Goal: Feedback & Contribution: Leave review/rating

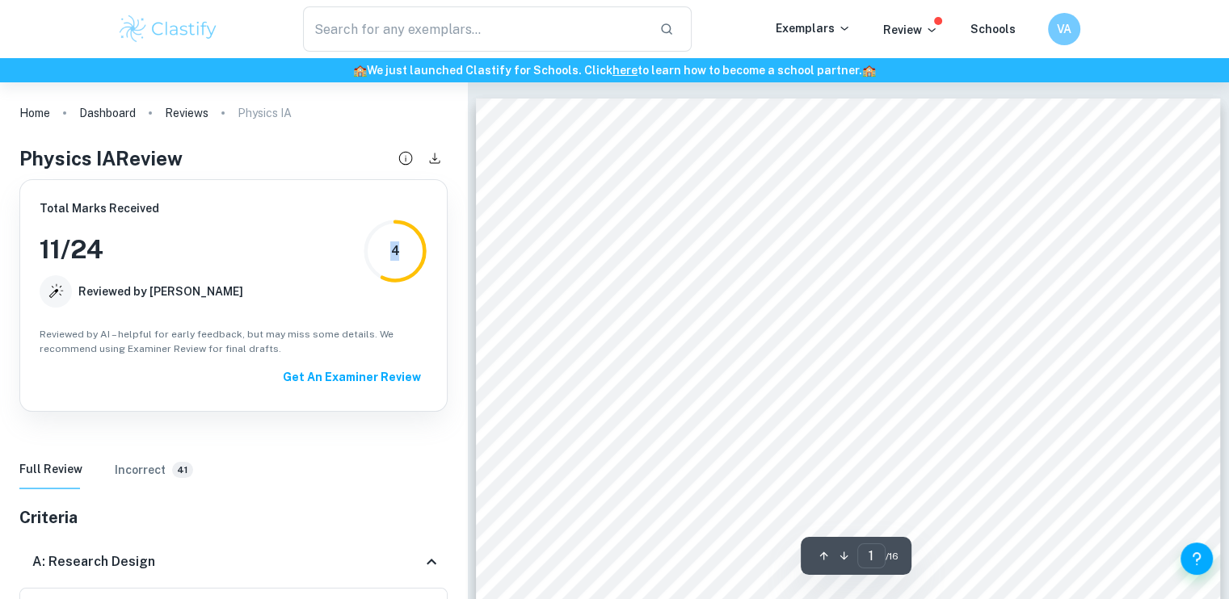
drag, startPoint x: 398, startPoint y: 250, endPoint x: 387, endPoint y: 254, distance: 12.3
click at [387, 254] on div "4" at bounding box center [395, 251] width 65 height 65
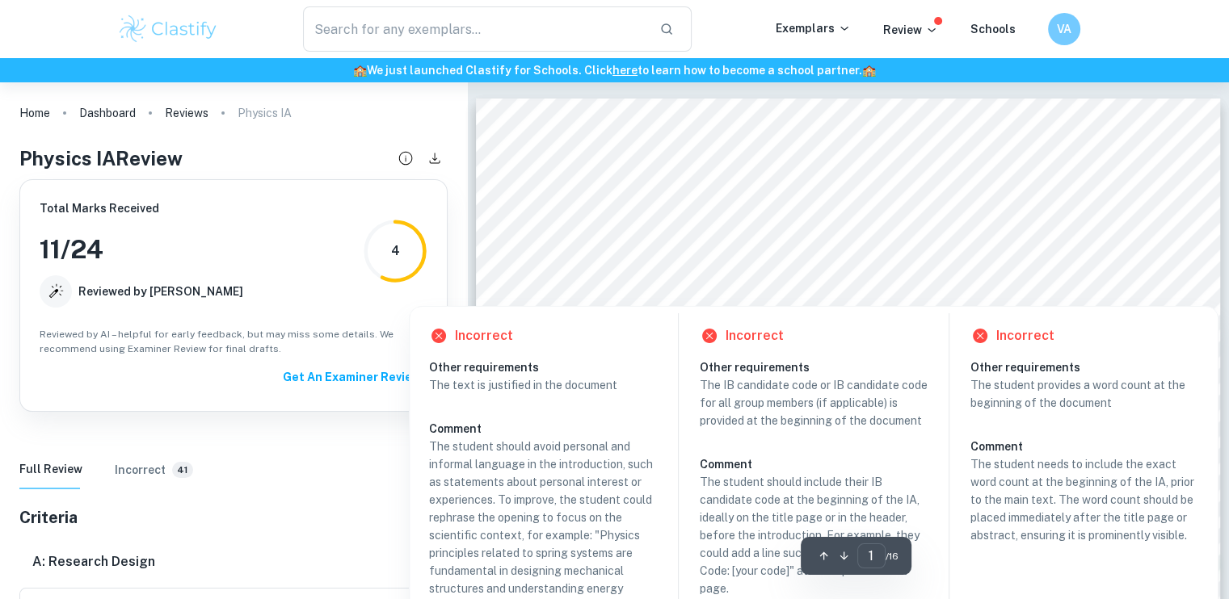
click at [708, 273] on div at bounding box center [871, 276] width 528 height 19
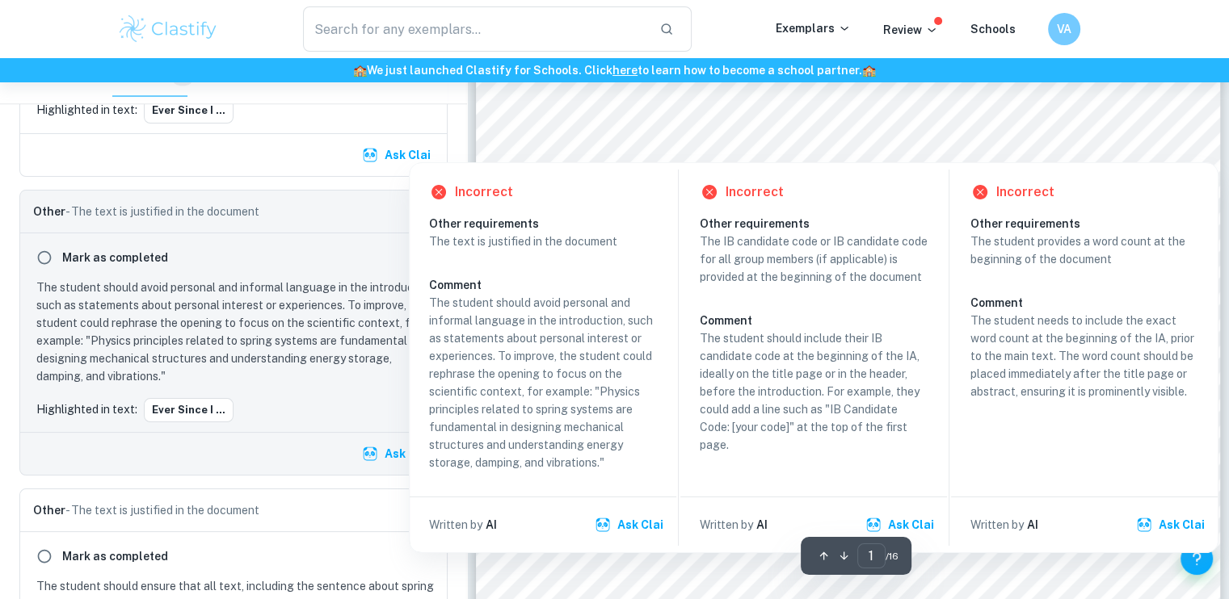
scroll to position [142, 0]
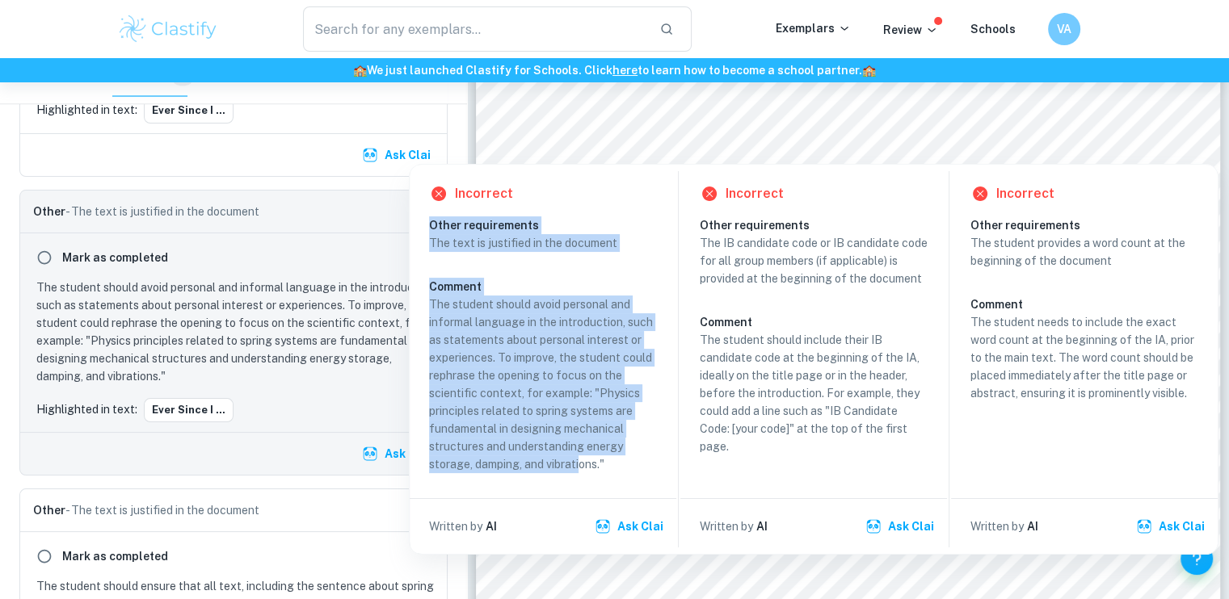
drag, startPoint x: 581, startPoint y: 471, endPoint x: 591, endPoint y: 147, distance: 324.1
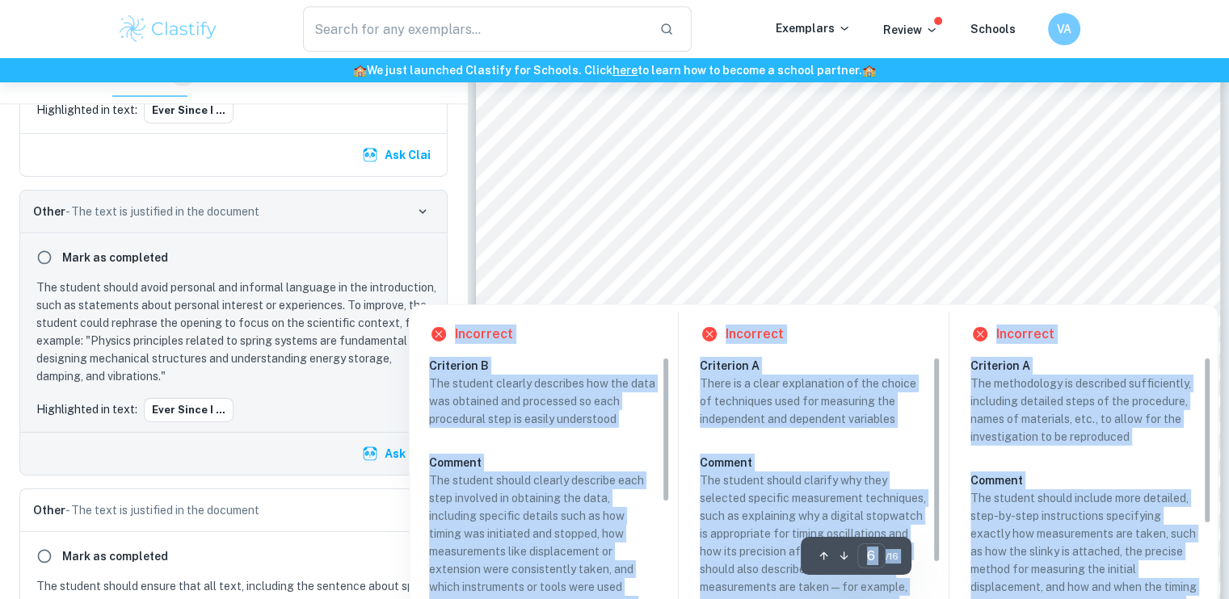
scroll to position [5268, 0]
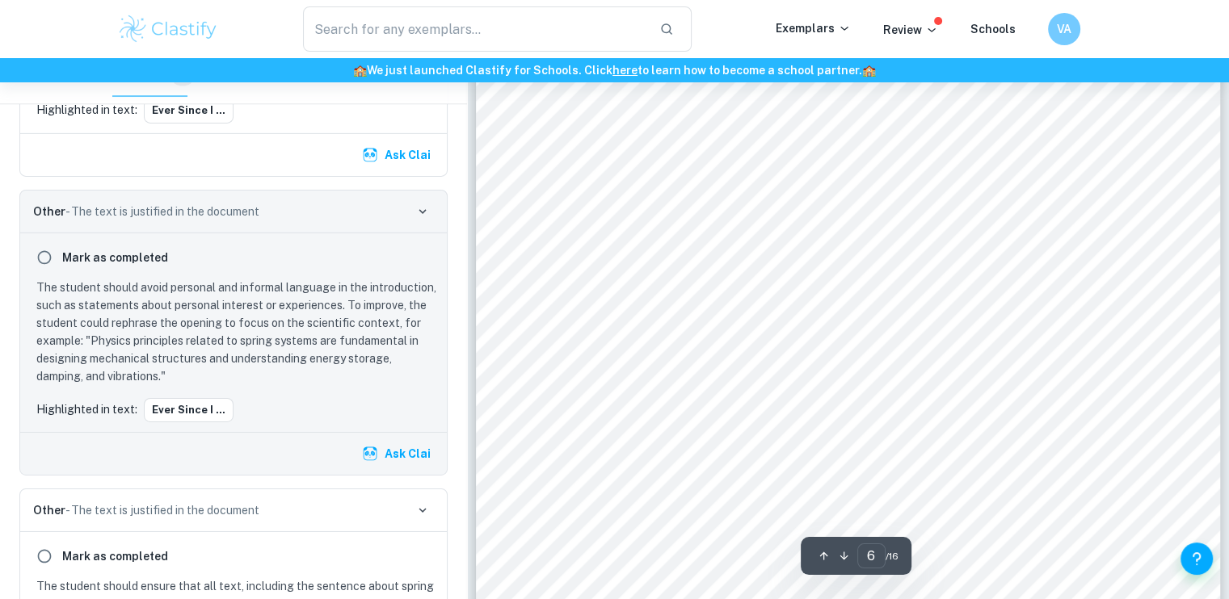
click at [535, 276] on div "Materials 1. 1 slinky 2 . Weighing scale (±0.0001kg) 3 . Stop watch 4 .Measurng…" at bounding box center [848, 169] width 745 height 964
click at [505, 254] on div "Materials 1. 1 slinky 2 . Weighing scale (±0.0001kg) 3 . Stop watch 4 .Measurng…" at bounding box center [848, 169] width 745 height 964
click at [713, 309] on span "in the controlled variables." at bounding box center [646, 316] width 167 height 15
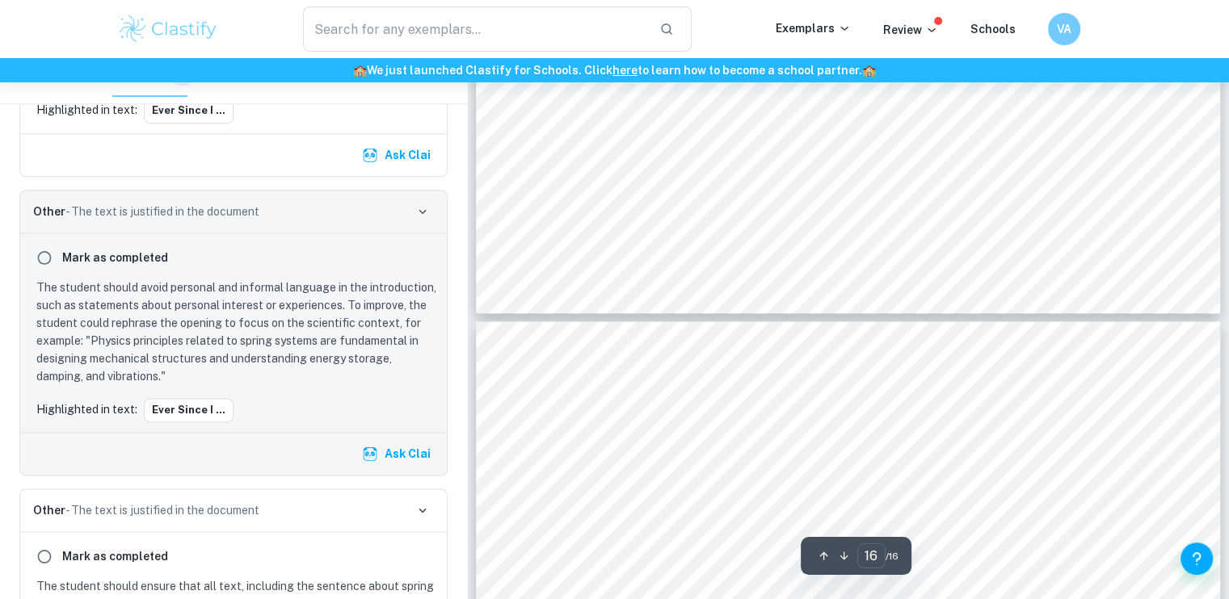
scroll to position [14382, 0]
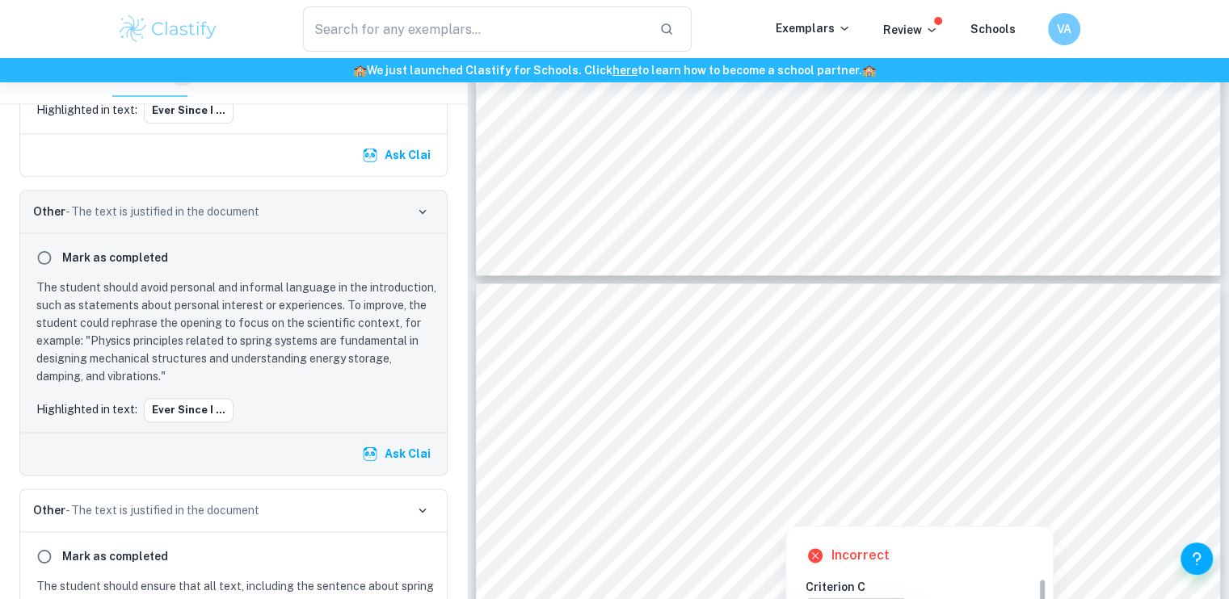
click at [637, 452] on div at bounding box center [839, 456] width 553 height 33
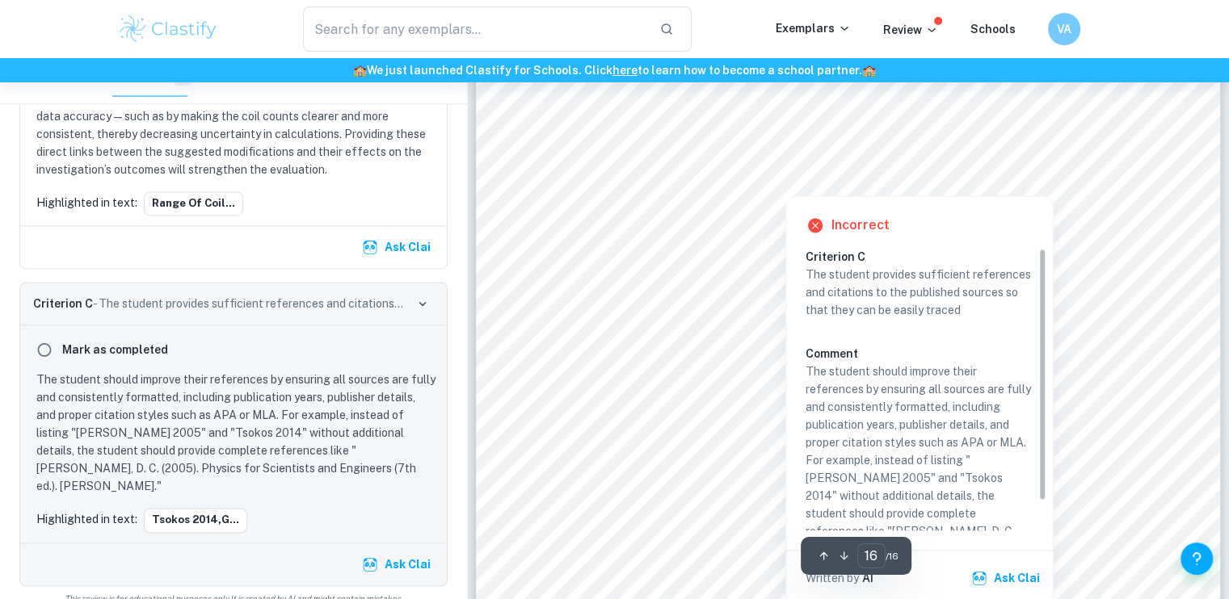
scroll to position [14721, 0]
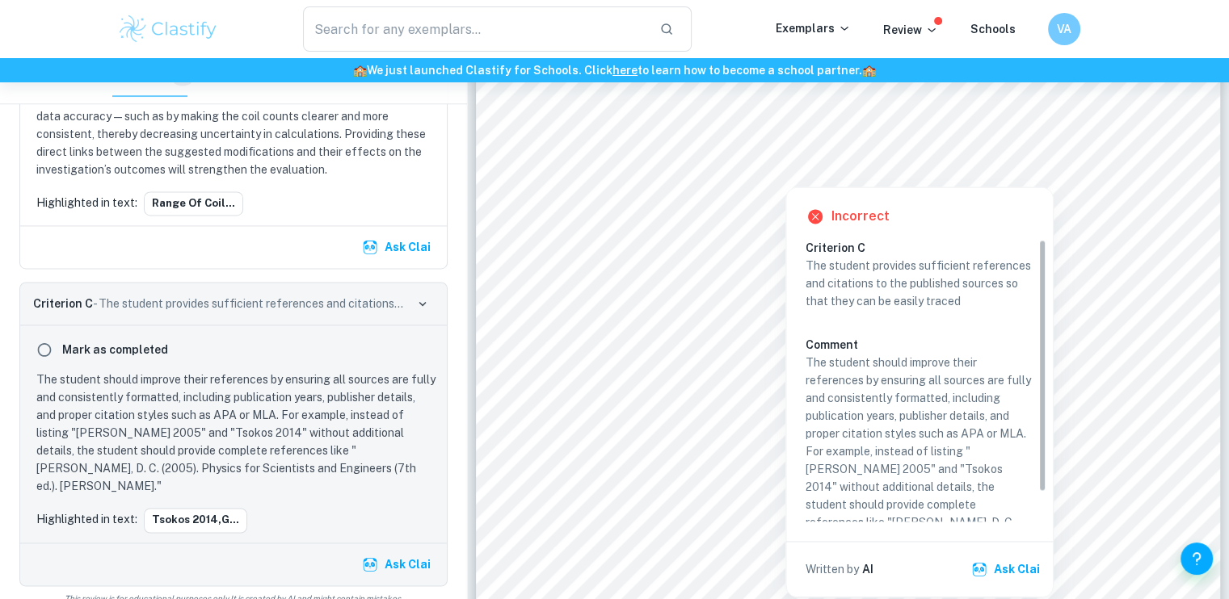
click at [784, 180] on div at bounding box center [785, 167] width 444 height 31
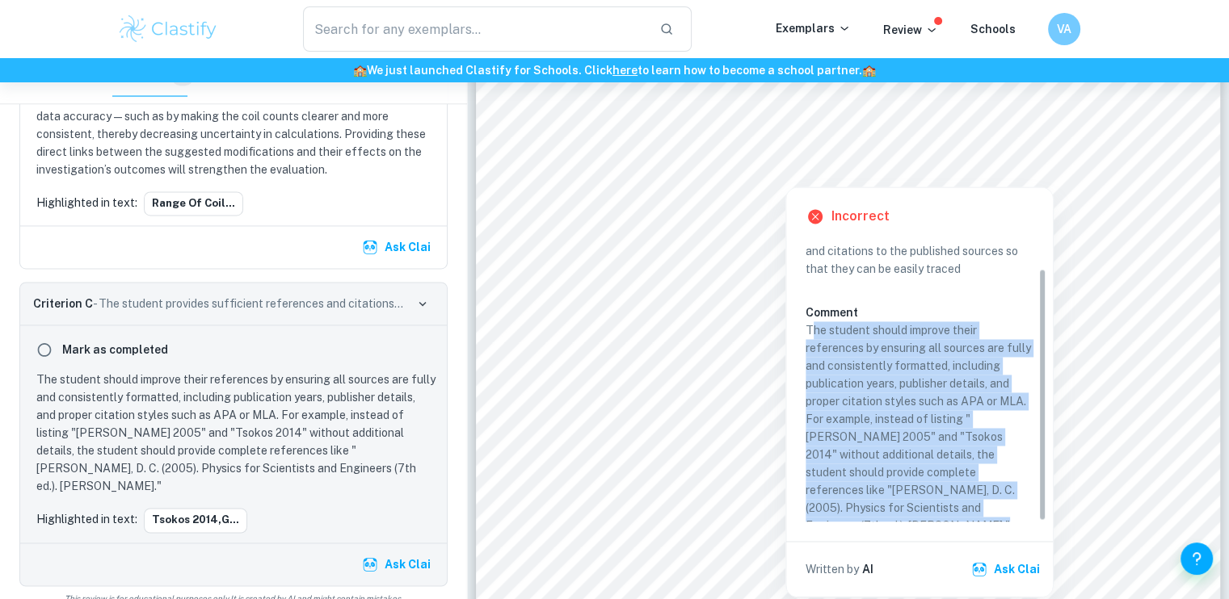
drag, startPoint x: 813, startPoint y: 323, endPoint x: 1003, endPoint y: 519, distance: 273.7
click at [1017, 521] on div "Incorrect Criterion C The student provides sufficient references and citations …" at bounding box center [919, 392] width 267 height 410
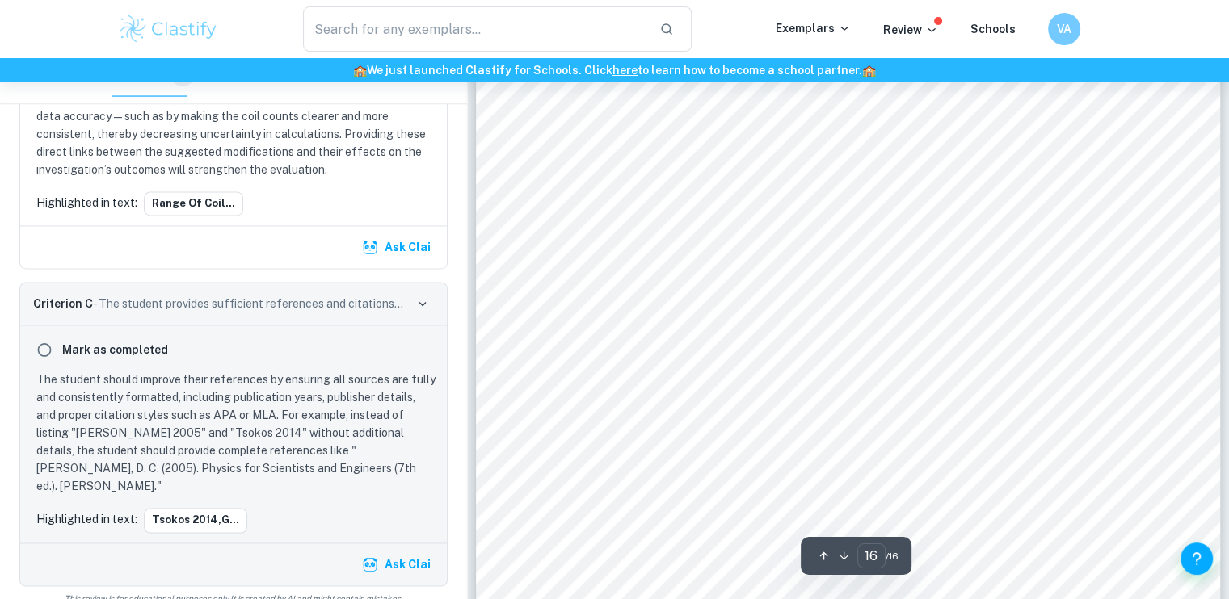
click at [998, 515] on div "Tsokos 2014,Giancoli 2005,Giancoli 7 th edition, Tsokos 7 th edition. [PERSON_N…" at bounding box center [848, 426] width 745 height 964
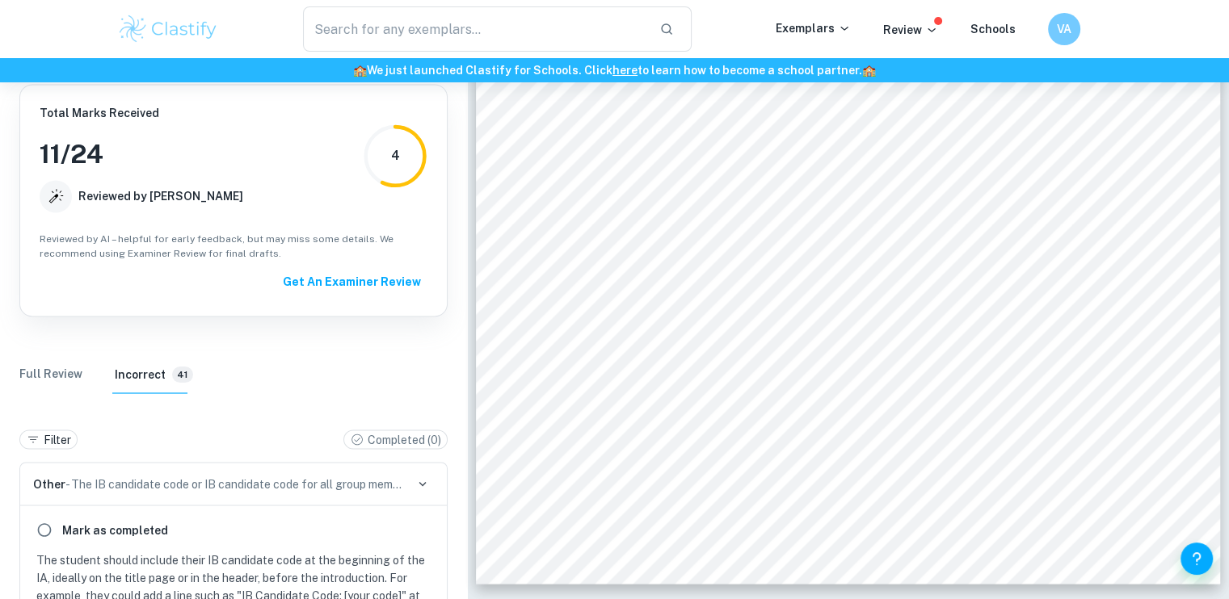
scroll to position [71, 0]
click at [422, 437] on p "Completed ( 0 )" at bounding box center [405, 440] width 74 height 18
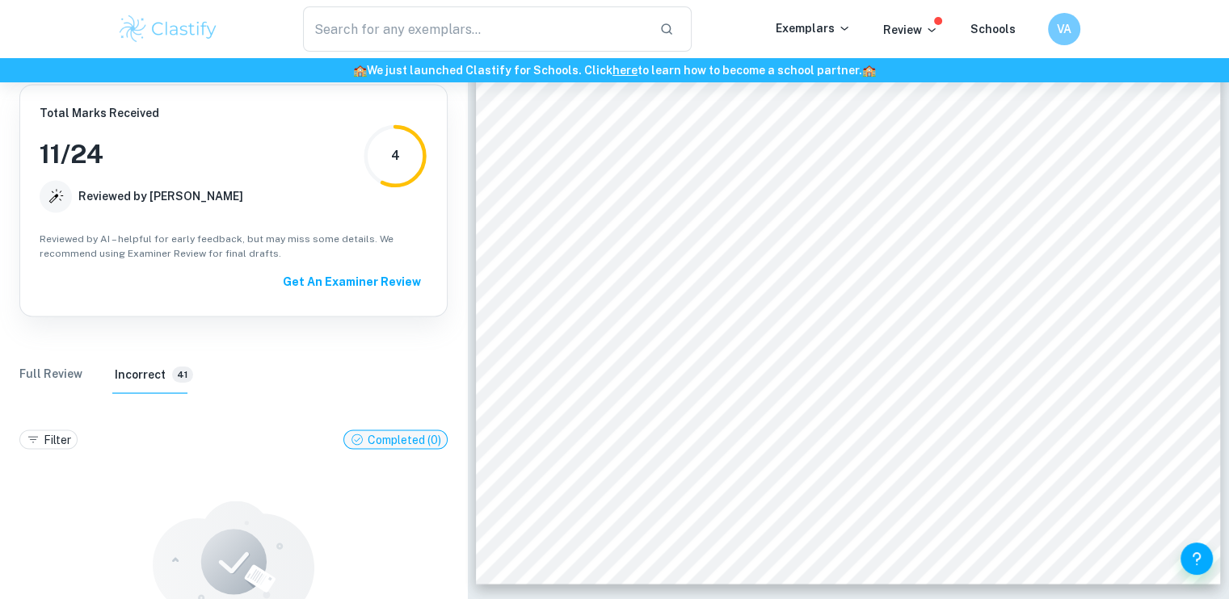
click at [392, 438] on p "Completed ( 0 )" at bounding box center [405, 440] width 74 height 18
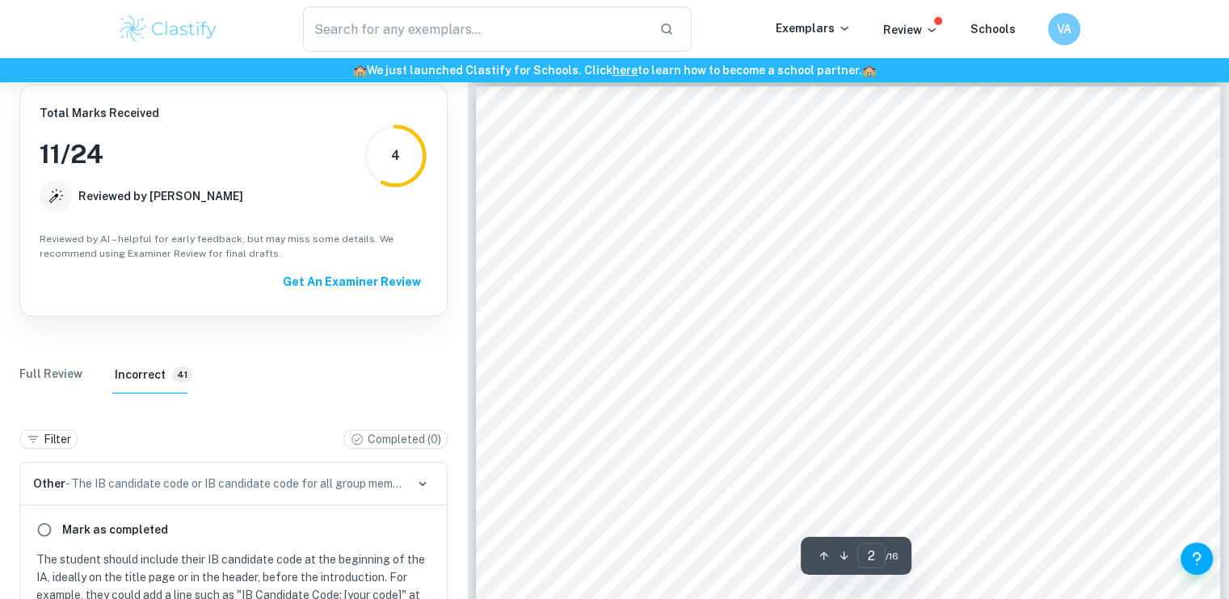
type input "1"
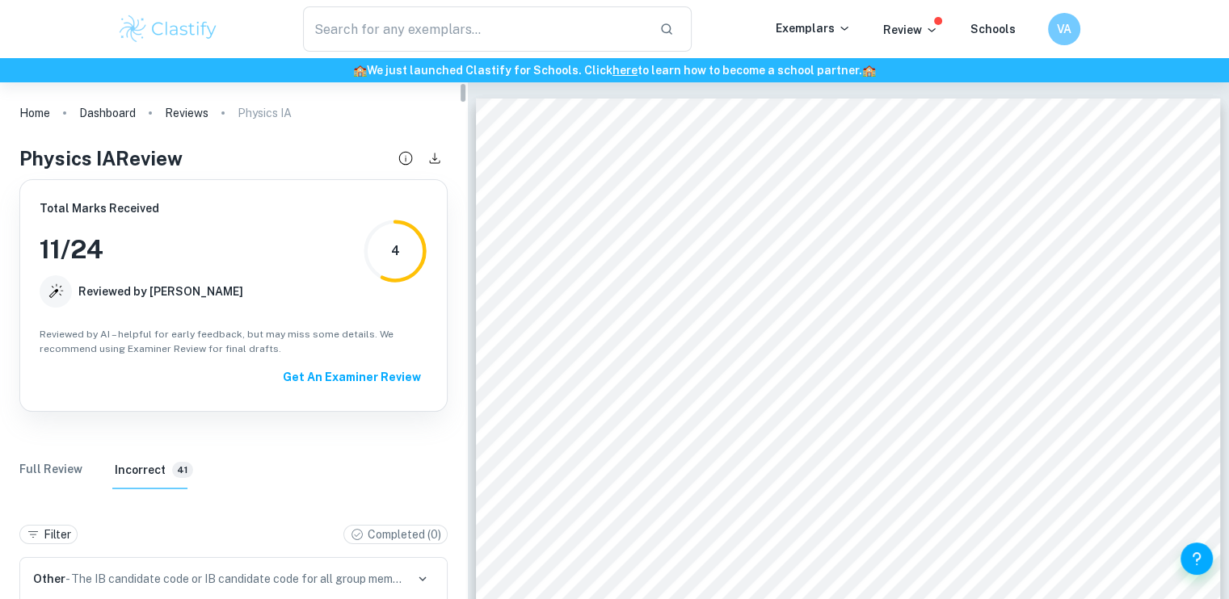
scroll to position [0, 0]
click at [431, 156] on icon "Download" at bounding box center [435, 158] width 18 height 18
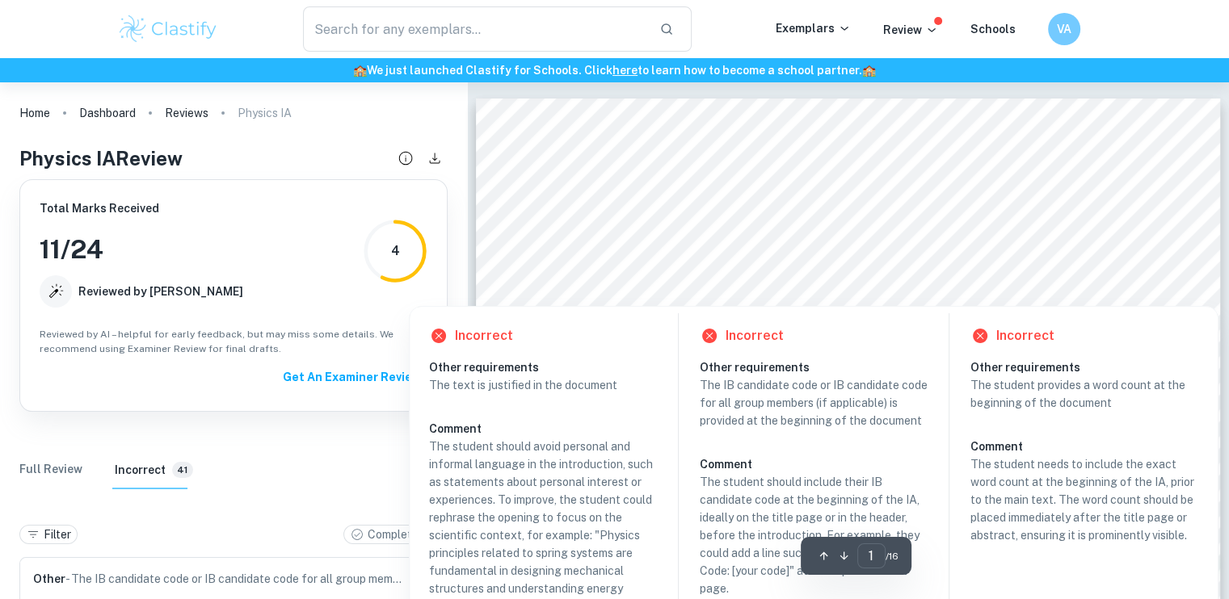
click at [650, 278] on div at bounding box center [871, 276] width 528 height 19
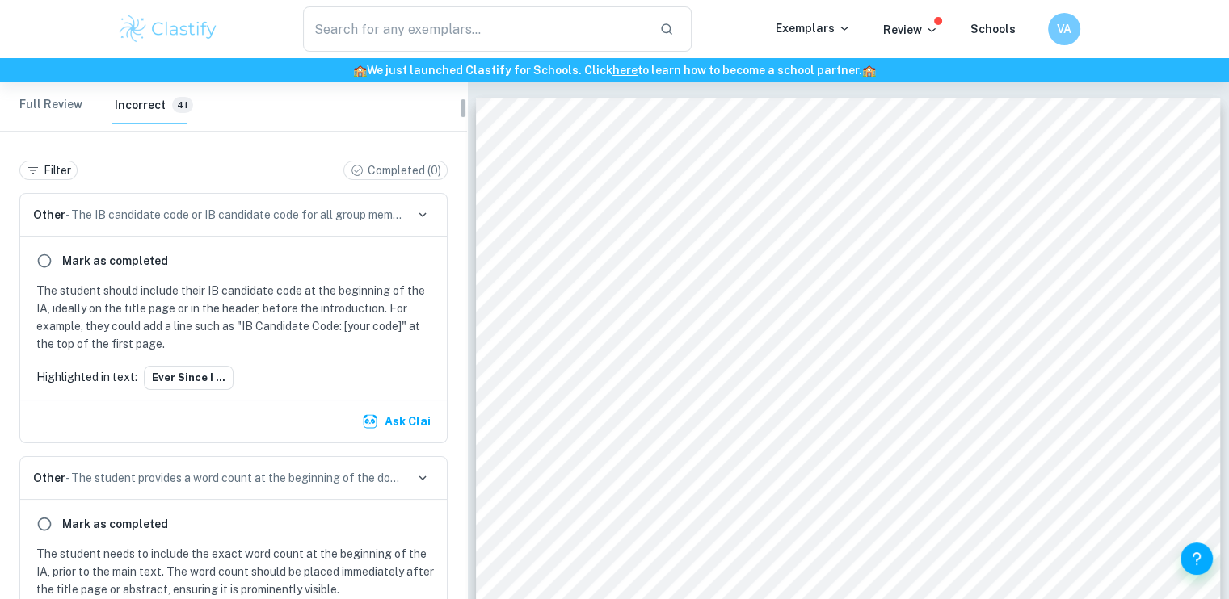
scroll to position [406, 0]
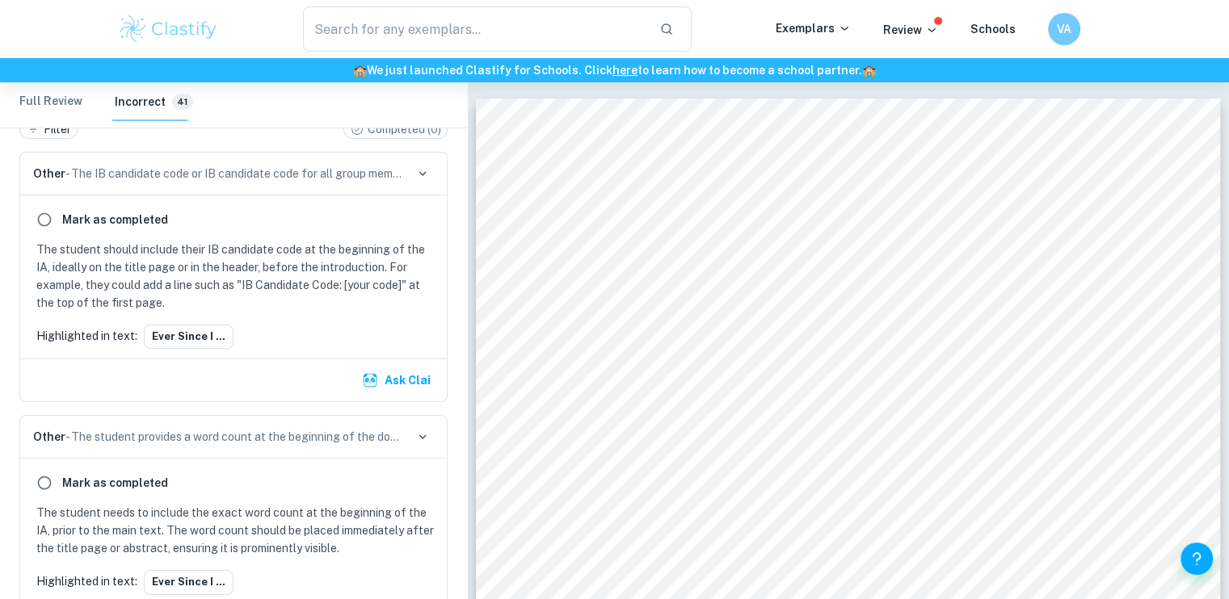
click at [337, 442] on p "Other - The student provides a word count at the beginning of the document" at bounding box center [219, 437] width 372 height 18
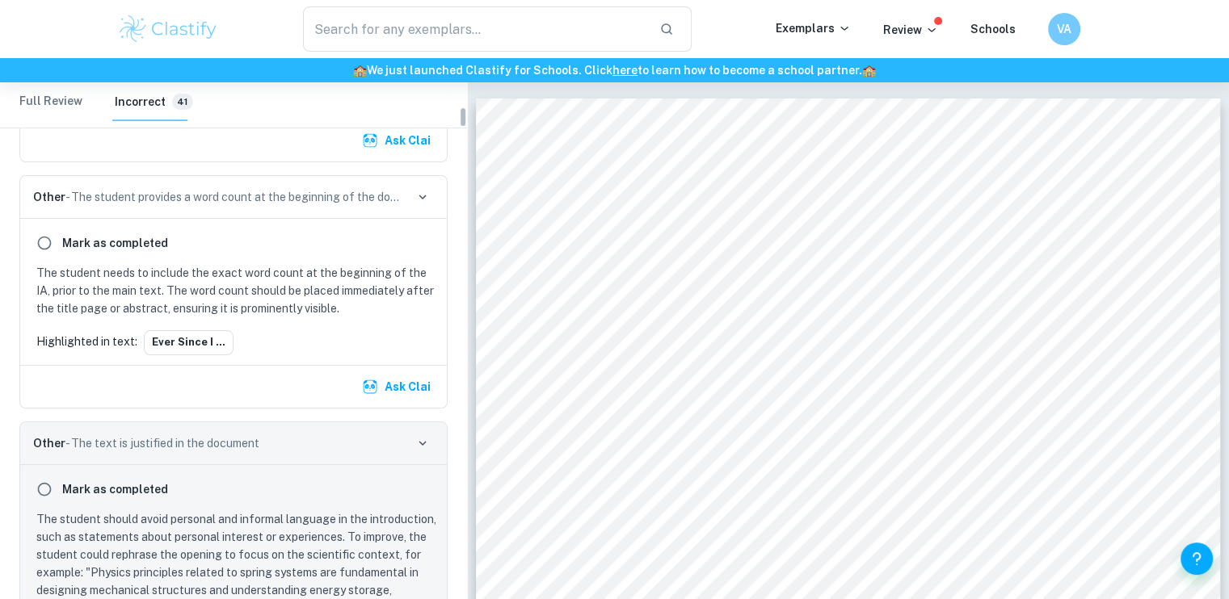
scroll to position [650, 0]
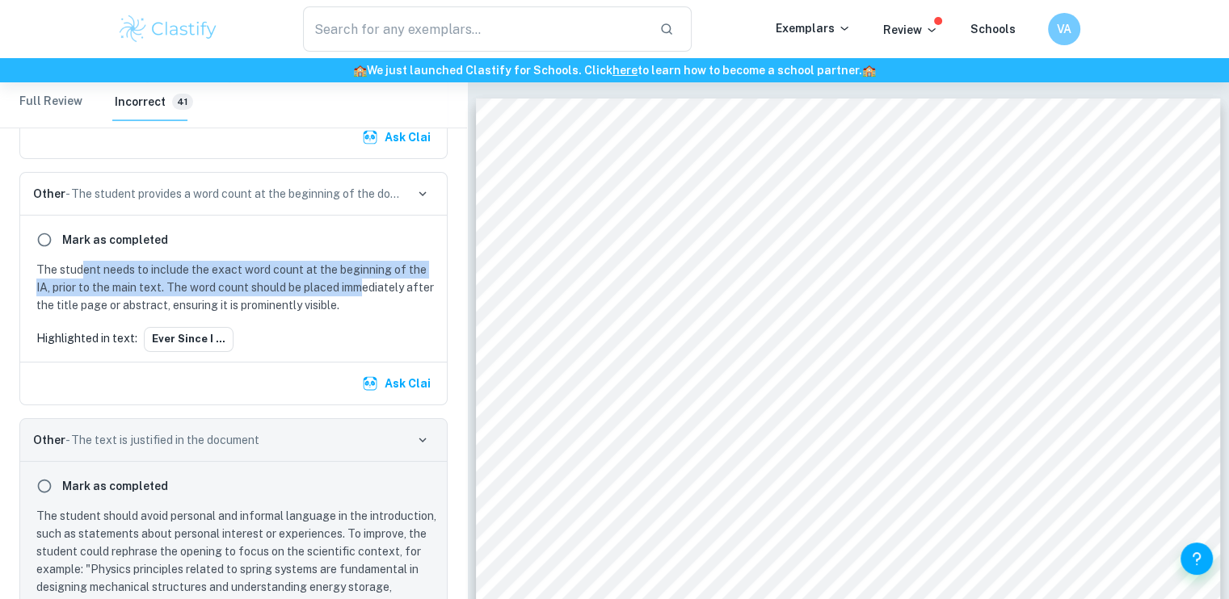
drag, startPoint x: 81, startPoint y: 272, endPoint x: 372, endPoint y: 279, distance: 291.7
click at [372, 279] on p "The student needs to include the exact word count at the beginning of the IA, p…" at bounding box center [236, 287] width 401 height 53
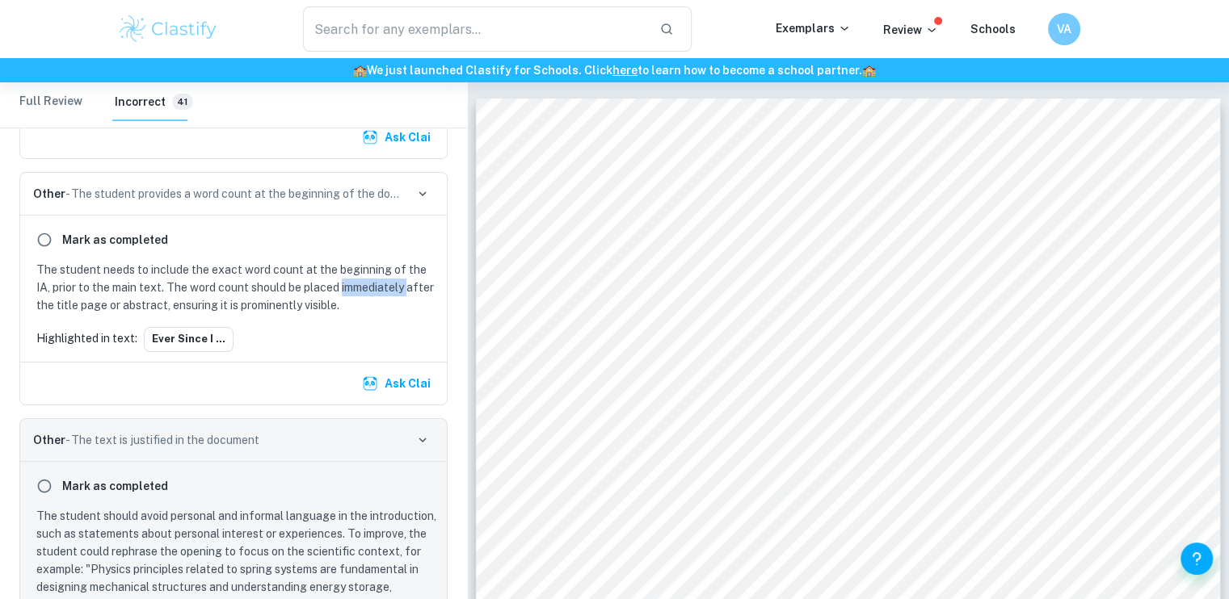
click at [372, 280] on p "The student needs to include the exact word count at the beginning of the IA, p…" at bounding box center [236, 287] width 401 height 53
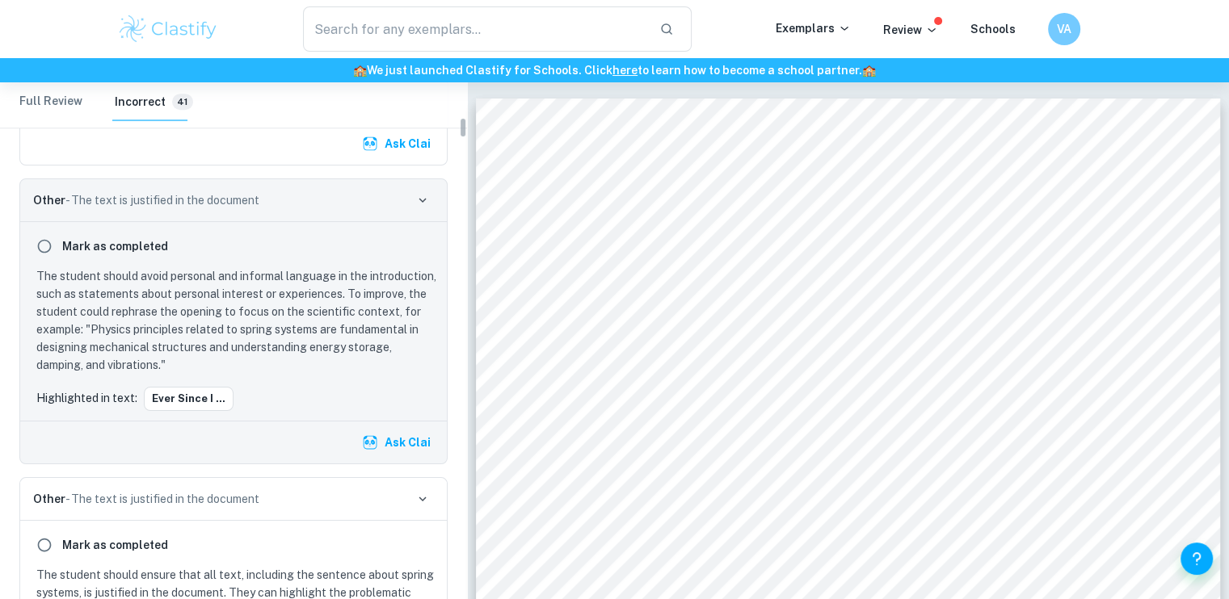
scroll to position [892, 0]
click at [417, 196] on icon "button" at bounding box center [422, 198] width 15 height 15
click at [426, 192] on icon "button" at bounding box center [422, 198] width 15 height 15
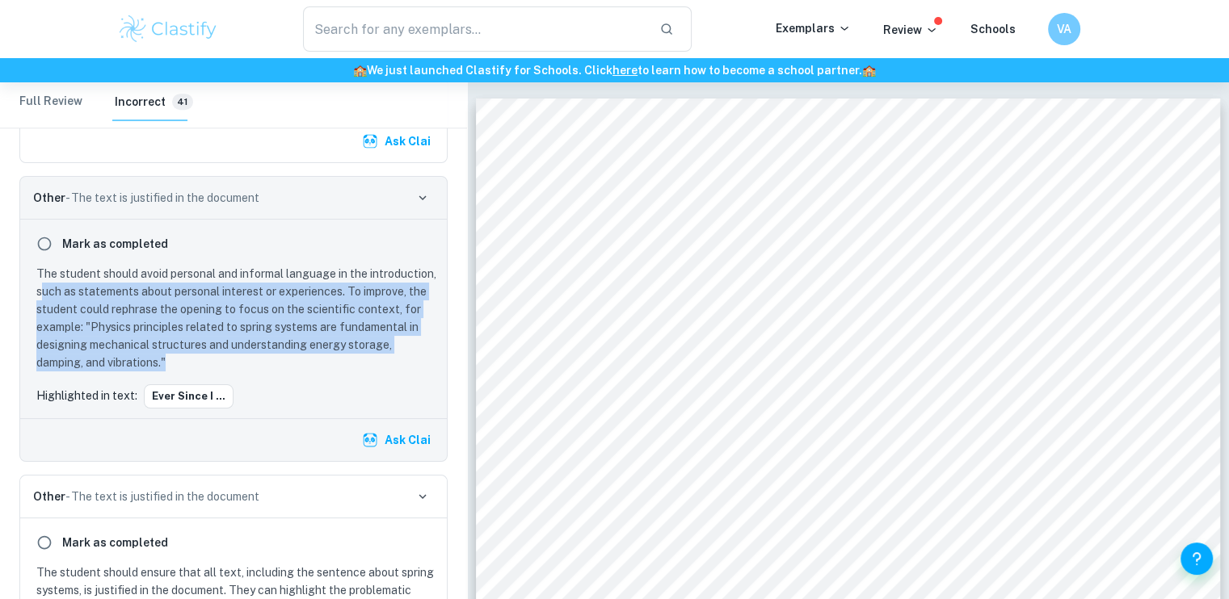
drag, startPoint x: 112, startPoint y: 295, endPoint x: 377, endPoint y: 358, distance: 272.4
click at [377, 358] on p "The student should avoid personal and informal language in the introduction, su…" at bounding box center [236, 318] width 401 height 107
click at [235, 316] on p "The student should avoid personal and informal language in the introduction, su…" at bounding box center [236, 318] width 401 height 107
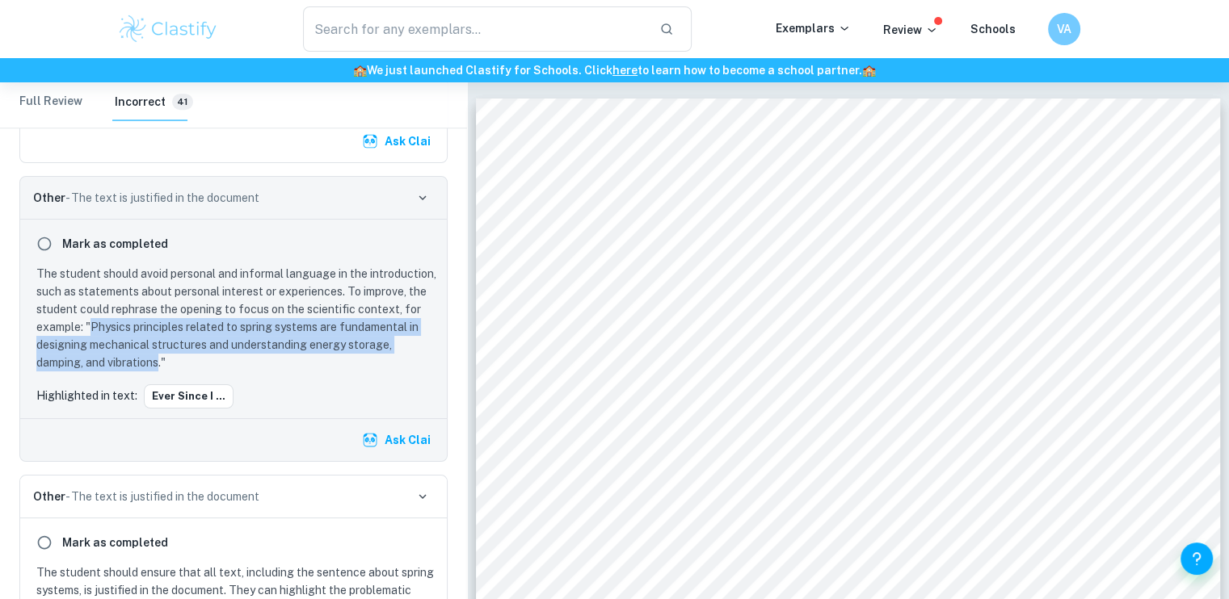
drag, startPoint x: 155, startPoint y: 326, endPoint x: 206, endPoint y: 363, distance: 63.0
click at [206, 363] on p "The student should avoid personal and informal language in the introduction, su…" at bounding box center [236, 318] width 401 height 107
copy p "Physics principles related to spring systems are fundamental in designing mecha…"
click at [427, 195] on icon "button" at bounding box center [422, 198] width 15 height 15
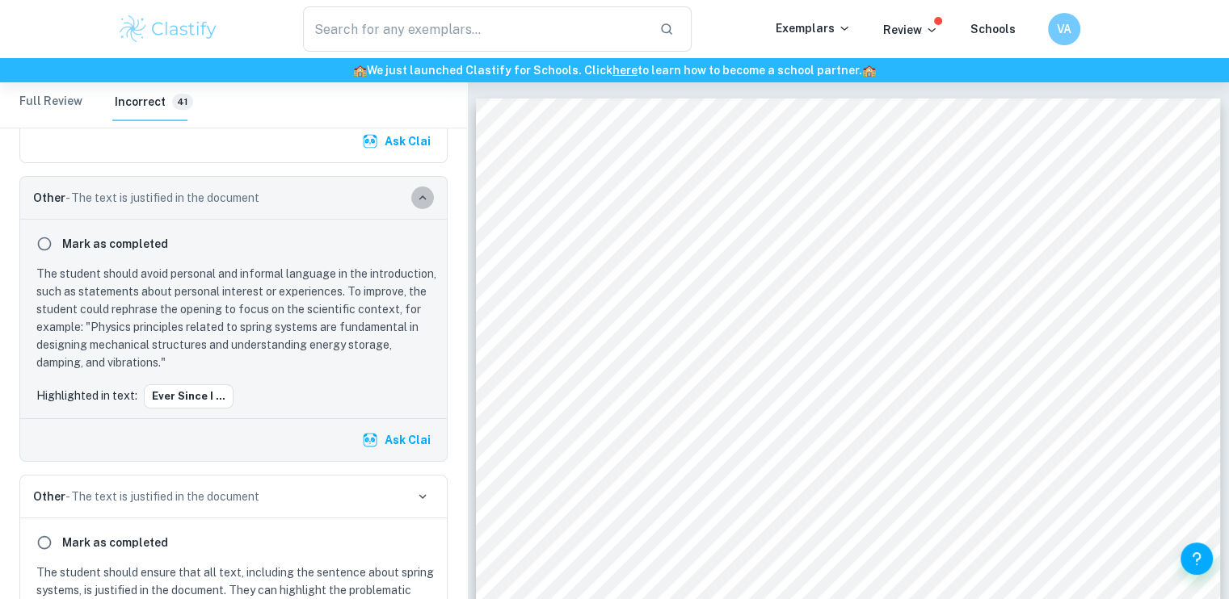
click at [423, 196] on icon "button" at bounding box center [422, 198] width 15 height 15
click at [422, 196] on icon "button" at bounding box center [422, 198] width 7 height 5
drag, startPoint x: 1117, startPoint y: 187, endPoint x: 796, endPoint y: 201, distance: 321.1
click at [796, 201] on div "Title: Investigating the effect of multiple lubes to the period of a vertically…" at bounding box center [848, 581] width 745 height 964
click at [789, 216] on div at bounding box center [848, 581] width 745 height 964
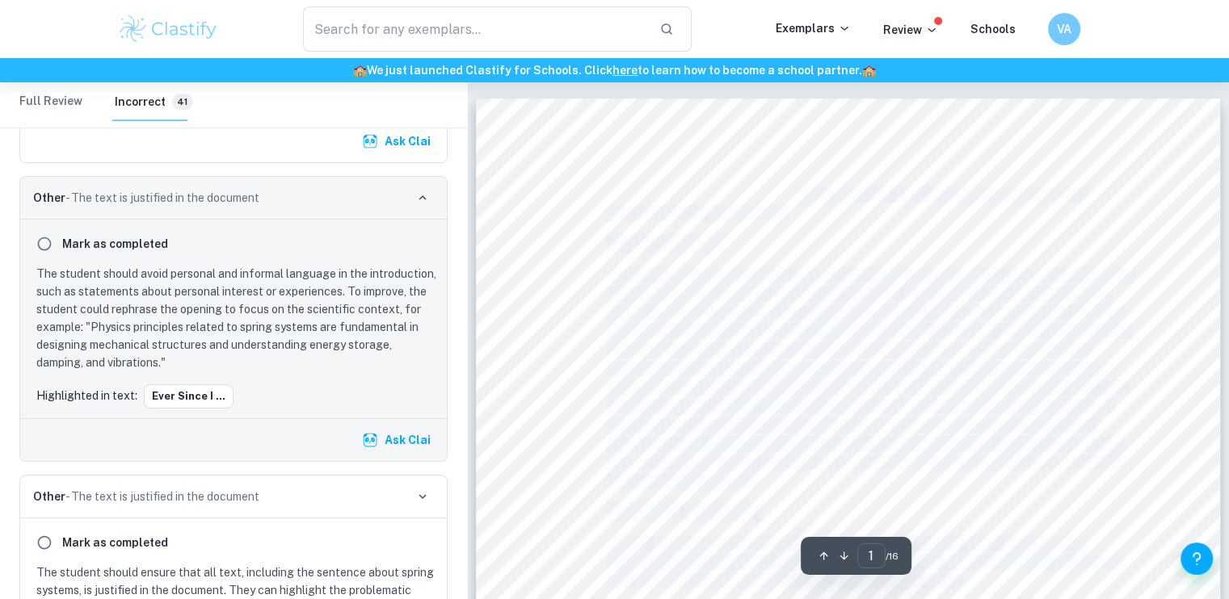
click at [789, 216] on div "Title: Investigating the effect of multiple lubes to the period of a vertically…" at bounding box center [848, 581] width 745 height 964
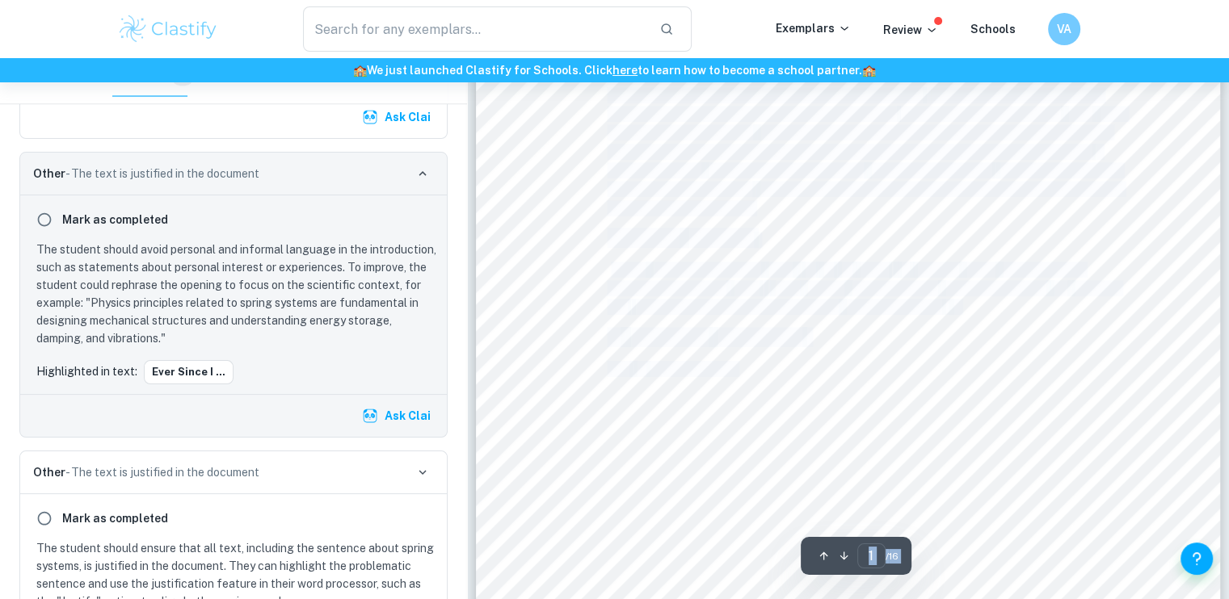
scroll to position [288, 0]
drag, startPoint x: 495, startPoint y: 442, endPoint x: 792, endPoint y: 227, distance: 366.2
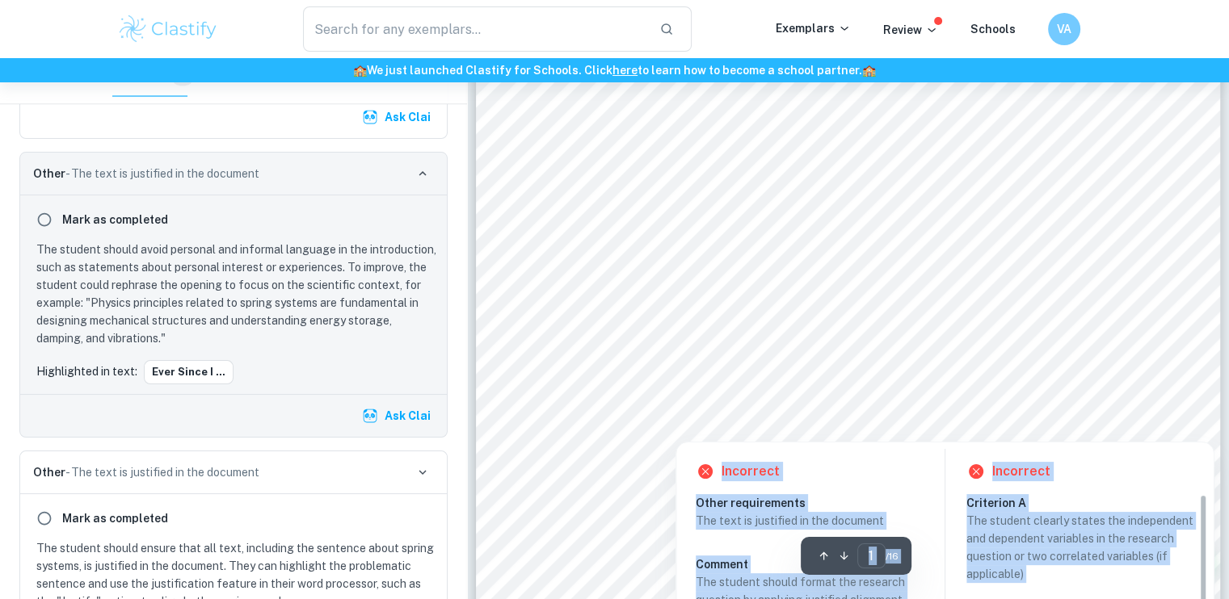
scroll to position [100, 0]
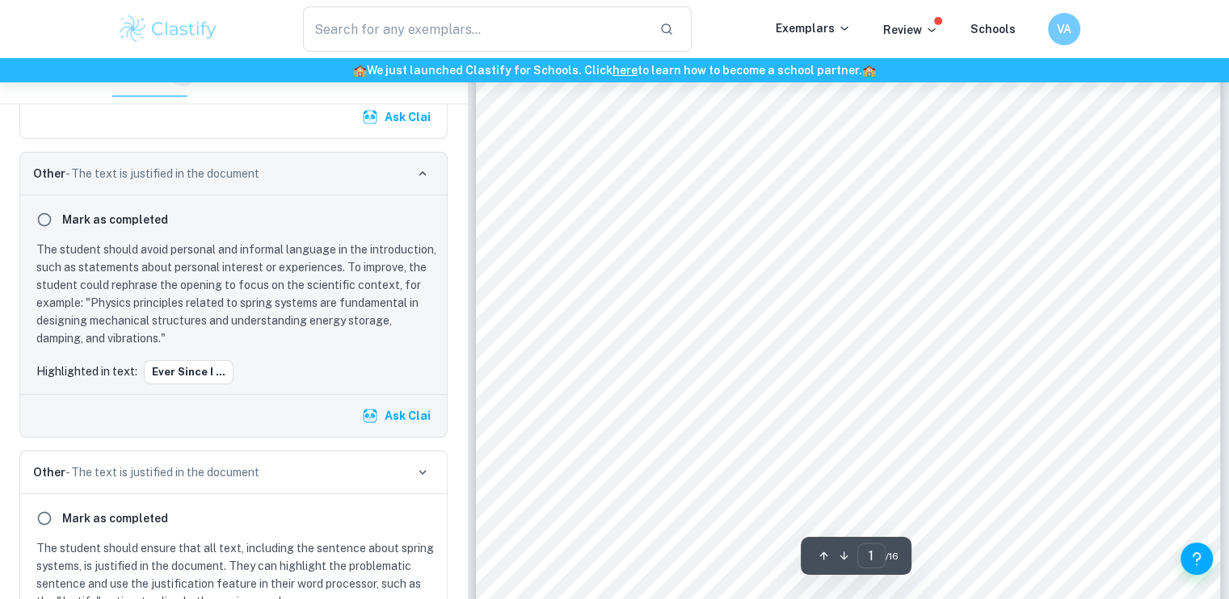
click at [1157, 292] on div "Title: Investigating the effect of multiple lubes to the period of a vertically…" at bounding box center [848, 480] width 745 height 964
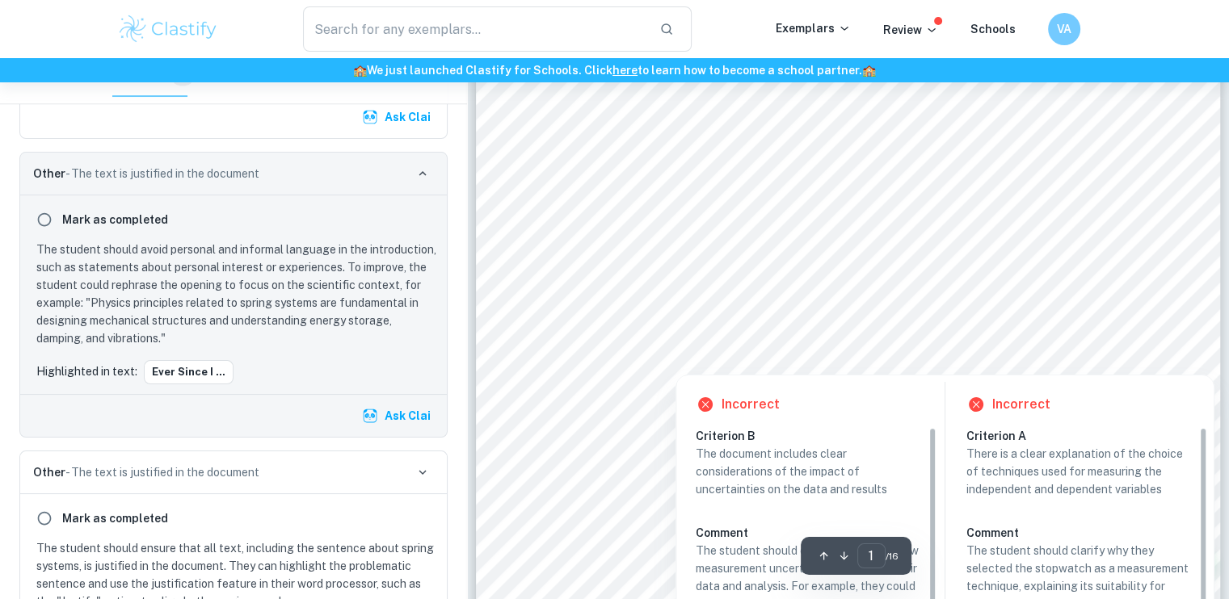
click at [947, 284] on div at bounding box center [868, 289] width 522 height 19
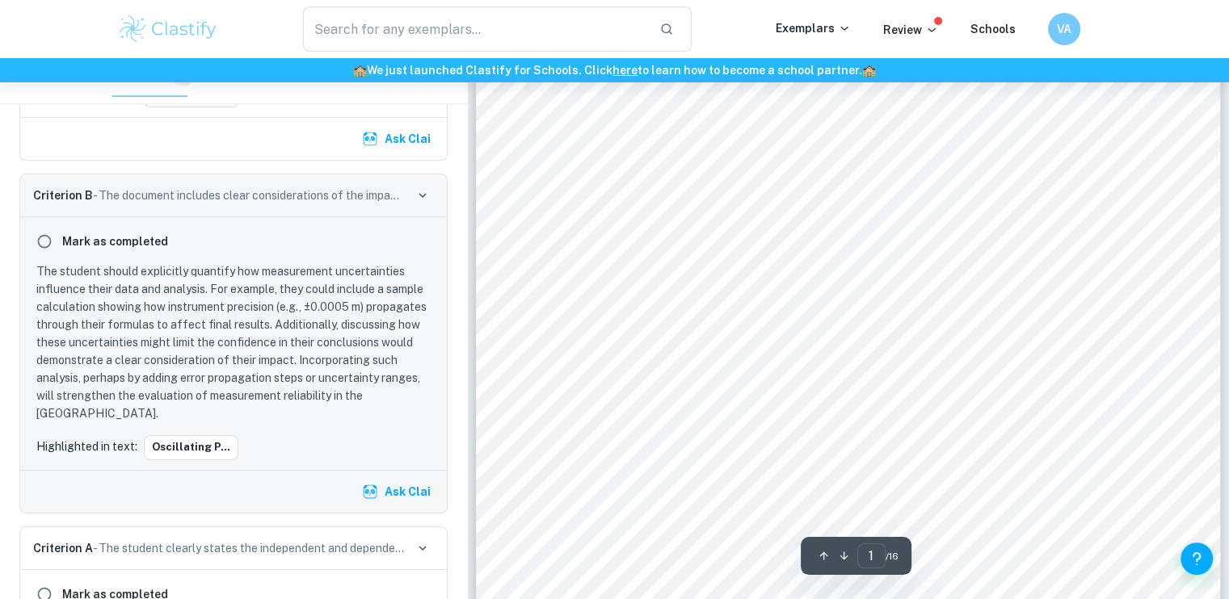
scroll to position [42, 0]
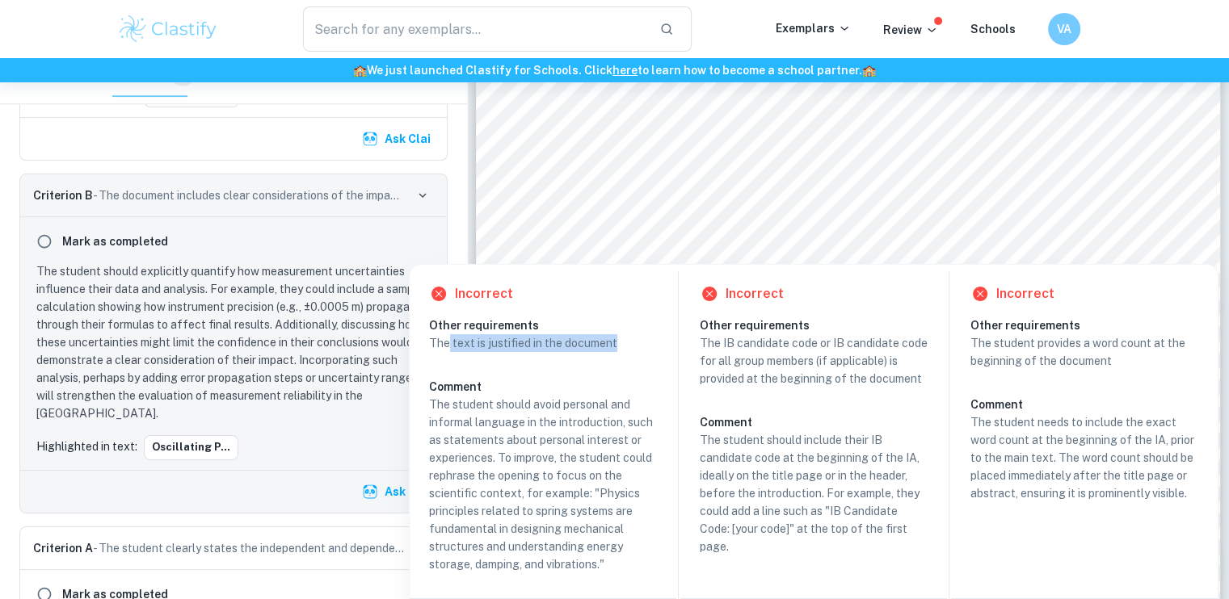
drag, startPoint x: 448, startPoint y: 345, endPoint x: 634, endPoint y: 345, distance: 186.6
click at [634, 345] on p "The text is justified in the document" at bounding box center [543, 343] width 228 height 18
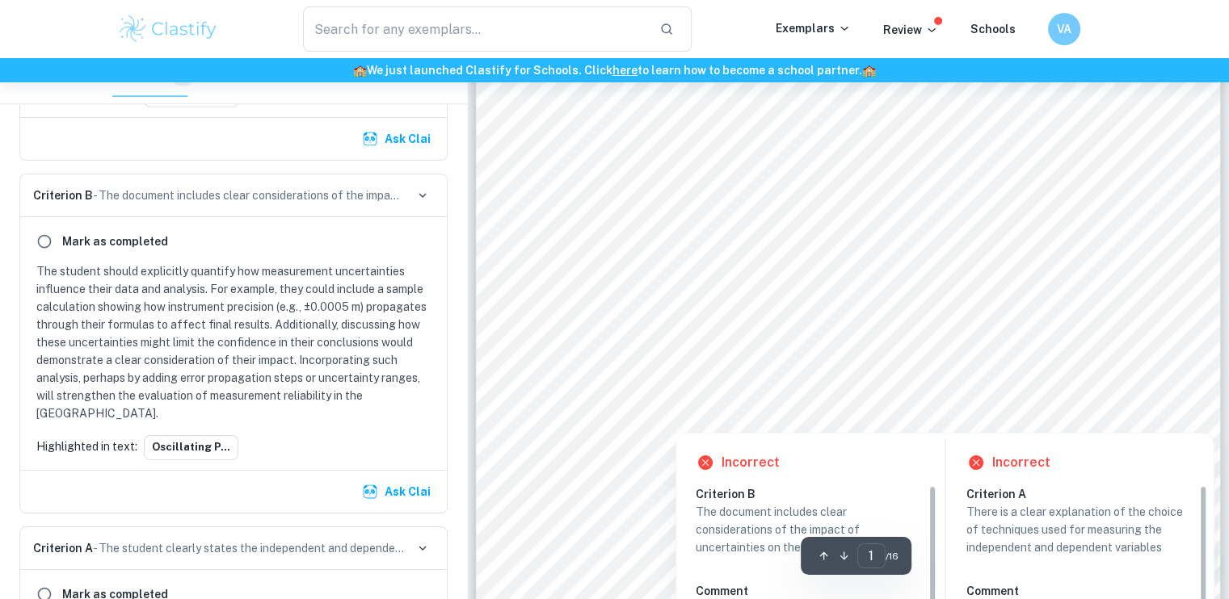
click at [634, 345] on div at bounding box center [868, 347] width 522 height 19
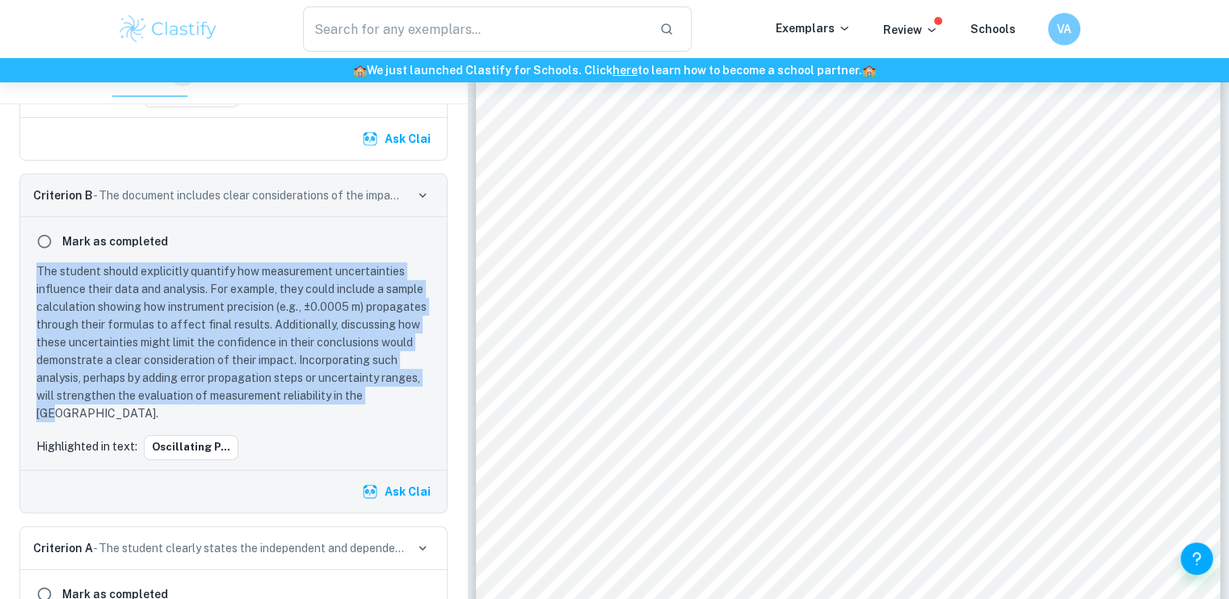
drag, startPoint x: 35, startPoint y: 264, endPoint x: 404, endPoint y: 395, distance: 391.7
click at [404, 395] on div "The student should explicitly quantify how measurement uncertainties influence …" at bounding box center [233, 343] width 407 height 160
click at [404, 395] on p "The student should explicitly quantify how measurement uncertainties influence …" at bounding box center [236, 343] width 401 height 160
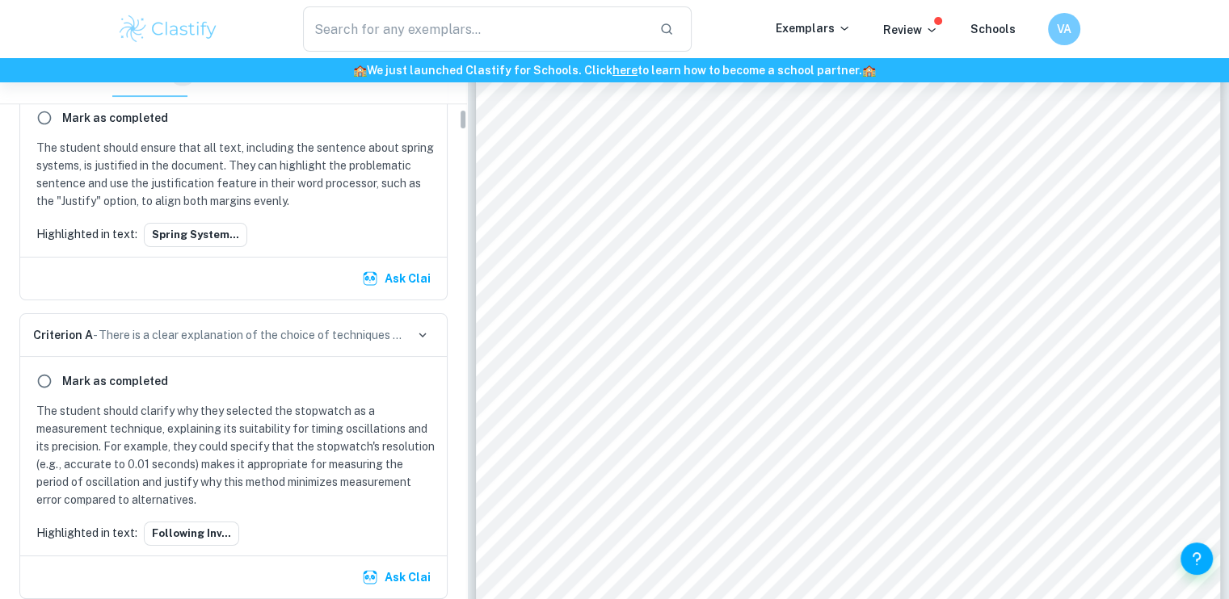
scroll to position [1310, 0]
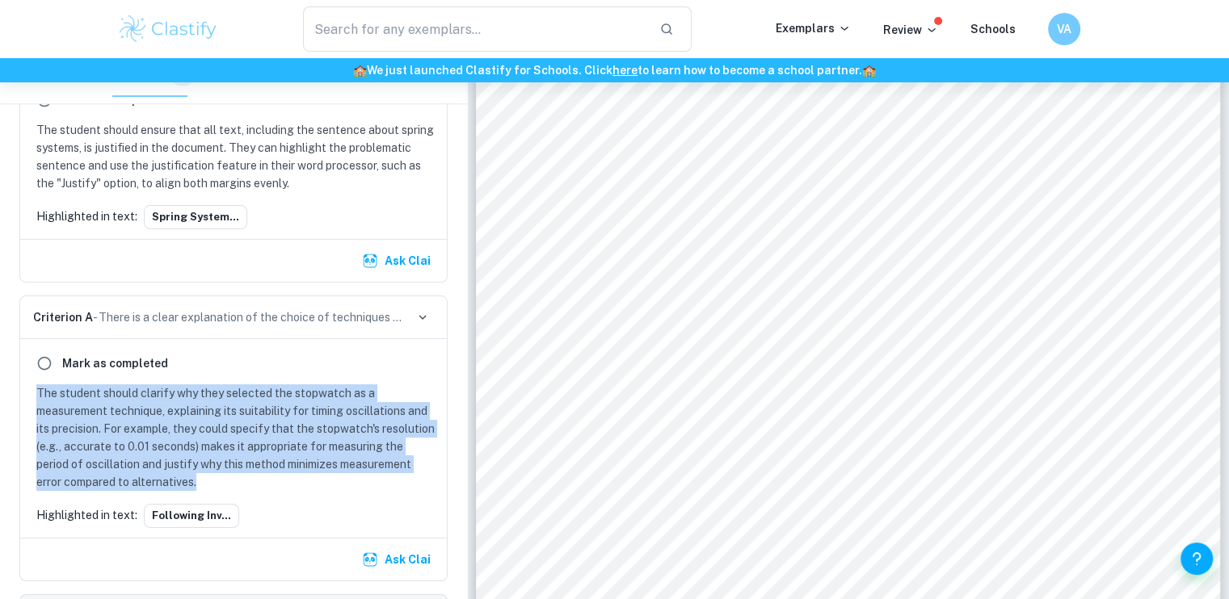
drag, startPoint x: 33, startPoint y: 384, endPoint x: 404, endPoint y: 474, distance: 381.7
click at [404, 474] on div "The student should clarify why they selected the stopwatch as a measurement tec…" at bounding box center [233, 438] width 407 height 107
click at [404, 474] on p "The student should clarify why they selected the stopwatch as a measurement tec…" at bounding box center [236, 438] width 401 height 107
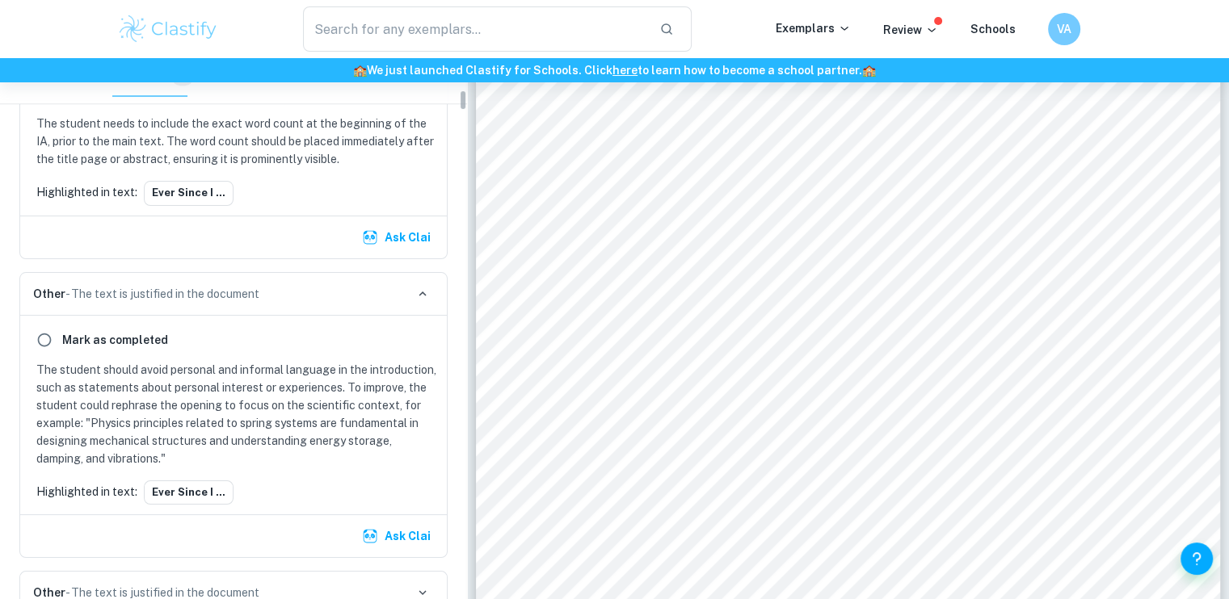
scroll to position [834, 0]
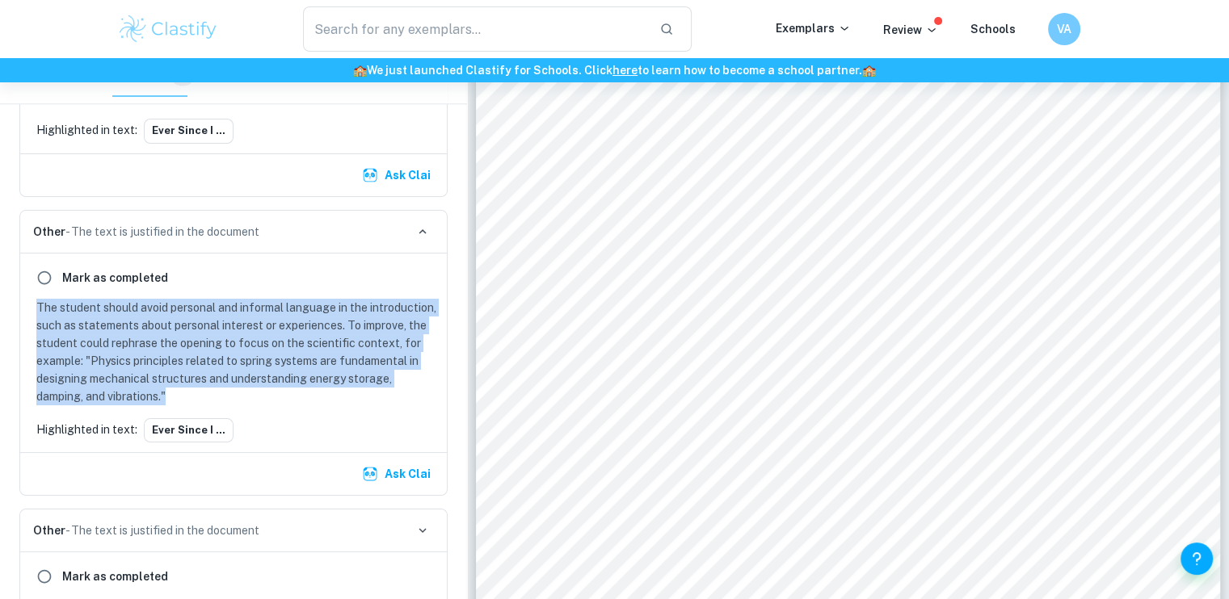
drag, startPoint x: 35, startPoint y: 303, endPoint x: 267, endPoint y: 392, distance: 248.3
click at [267, 392] on div "The student should avoid personal and informal language in the introduction, su…" at bounding box center [233, 352] width 407 height 107
copy p "The student should avoid personal and informal language in the introduction, su…"
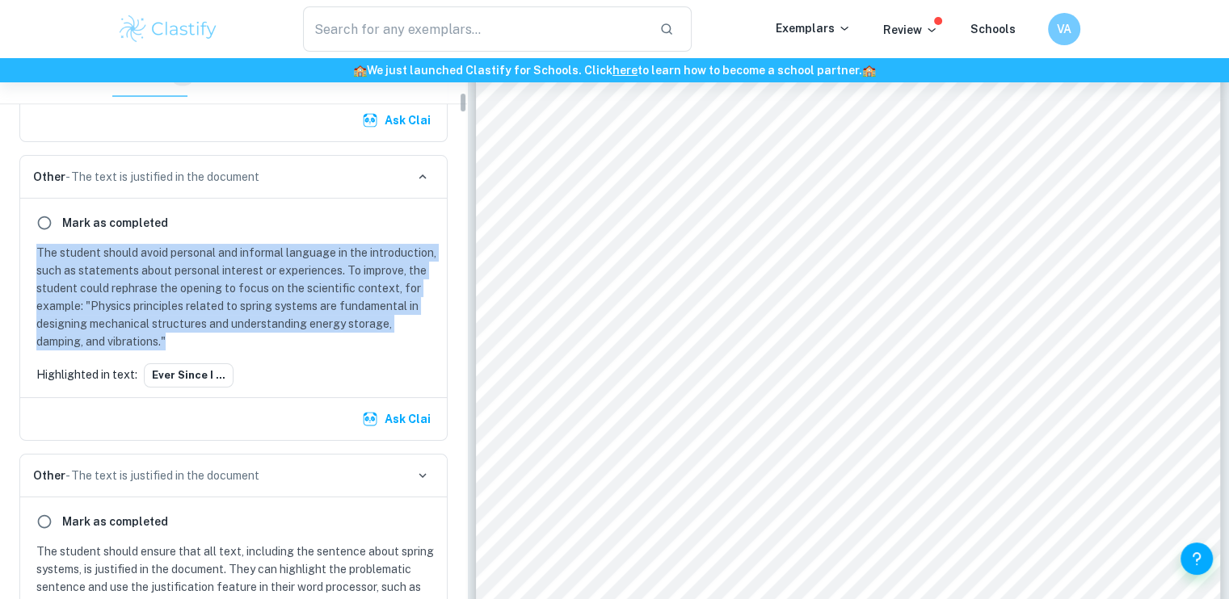
scroll to position [889, 0]
click at [430, 174] on button "button" at bounding box center [422, 177] width 23 height 23
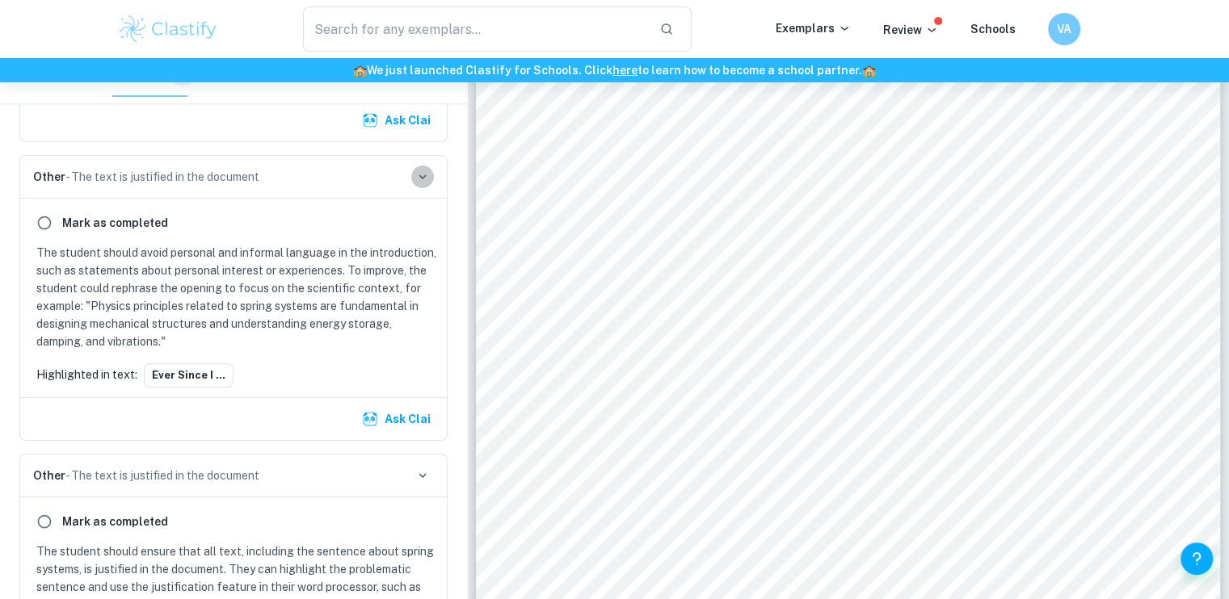
click at [421, 175] on icon "button" at bounding box center [422, 177] width 7 height 5
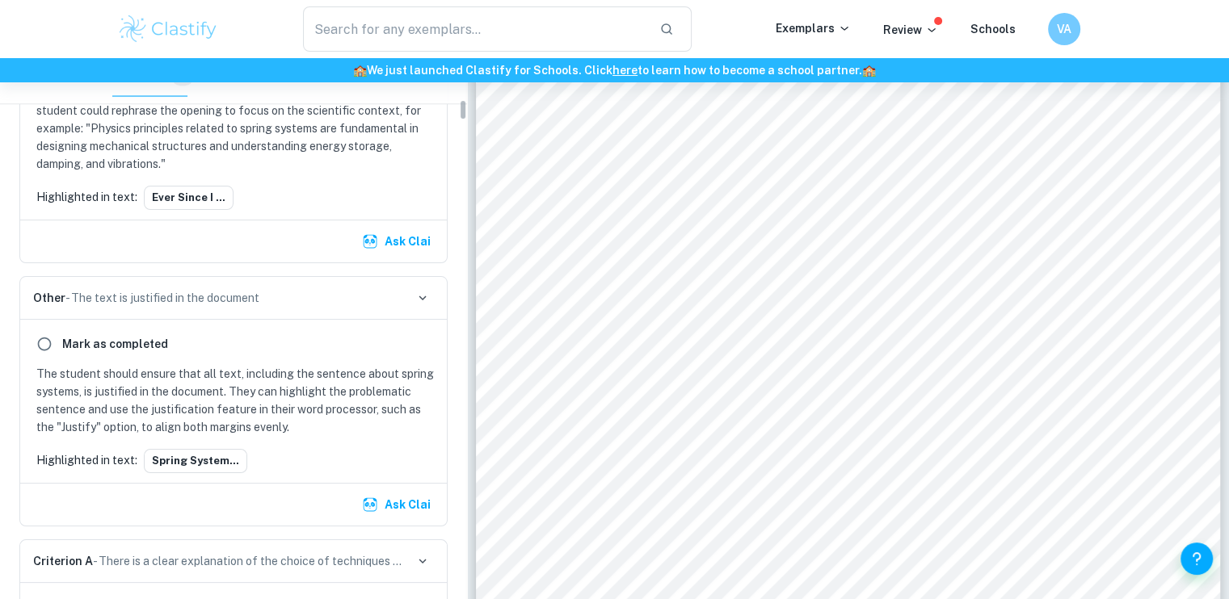
scroll to position [1072, 0]
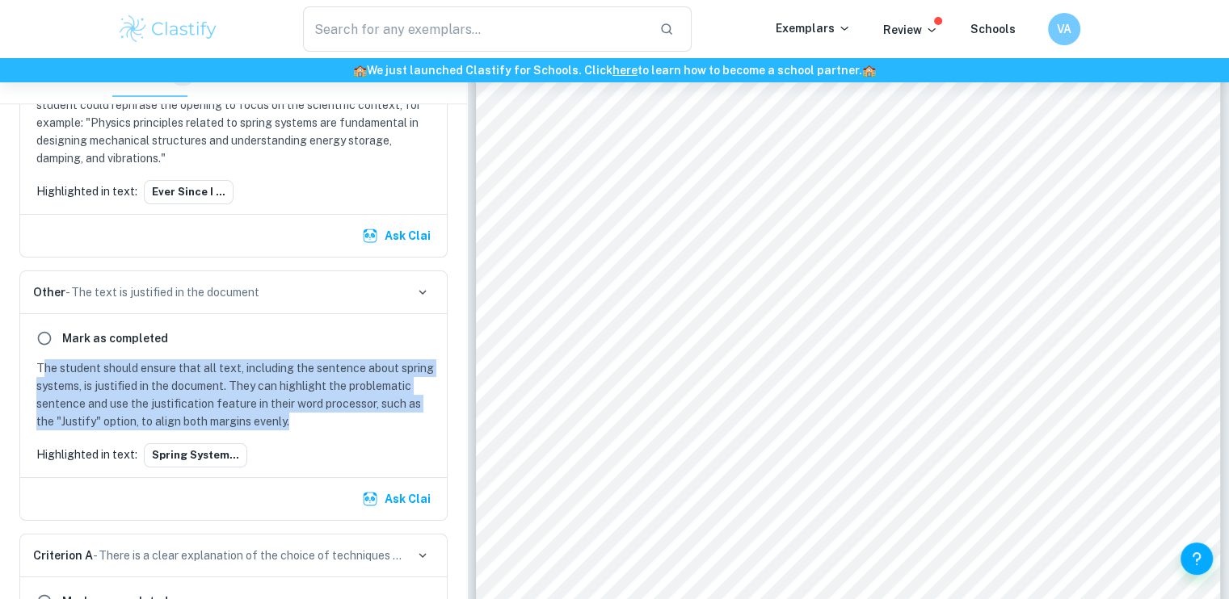
drag, startPoint x: 42, startPoint y: 364, endPoint x: 313, endPoint y: 423, distance: 277.0
click at [313, 423] on p "The student should ensure that all text, including the sentence about spring sy…" at bounding box center [236, 395] width 401 height 71
drag, startPoint x: 300, startPoint y: 419, endPoint x: 23, endPoint y: 353, distance: 284.7
click at [23, 353] on div "[PERSON_NAME] as completed The student should ensure that all text, including t…" at bounding box center [233, 395] width 427 height 163
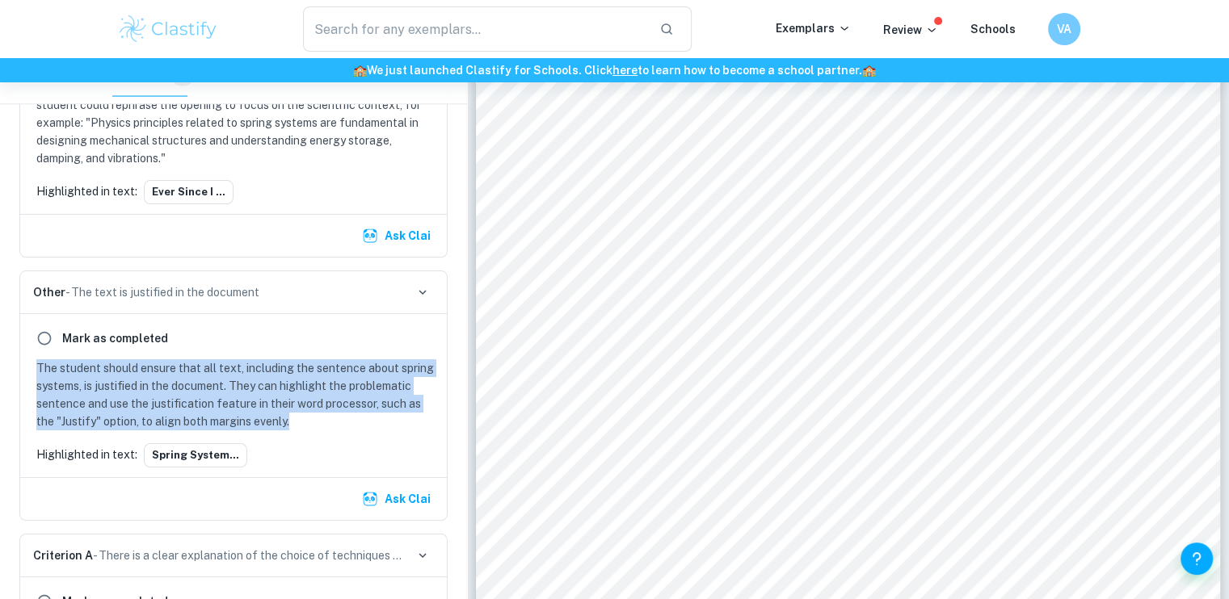
copy p "The student should ensure that all text, including the sentence about spring sy…"
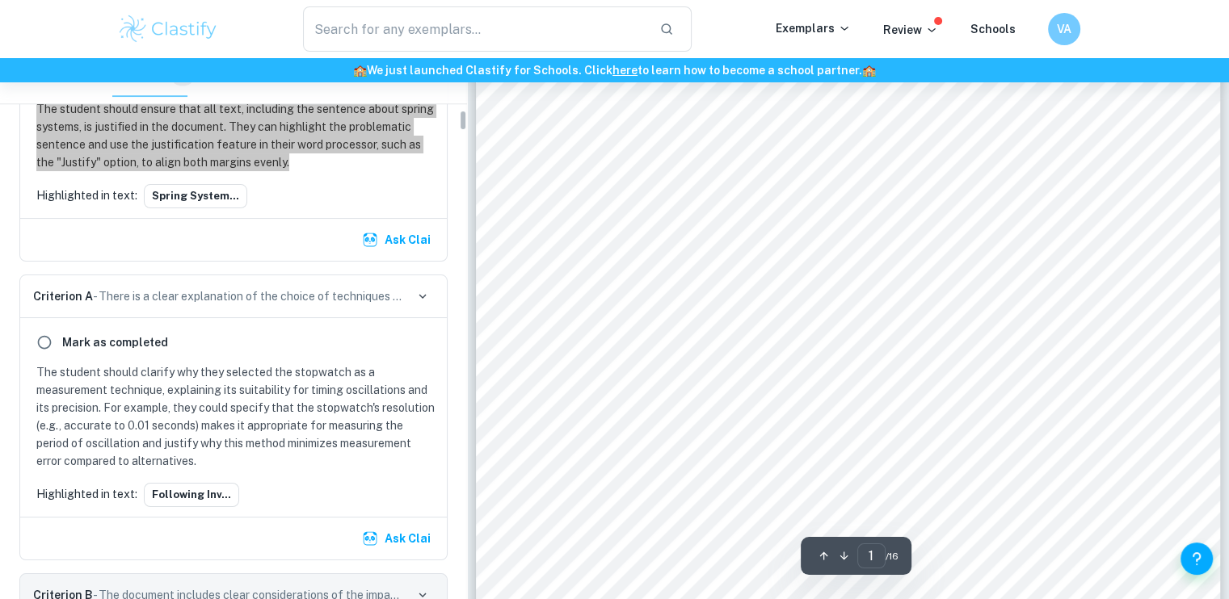
scroll to position [1361, 0]
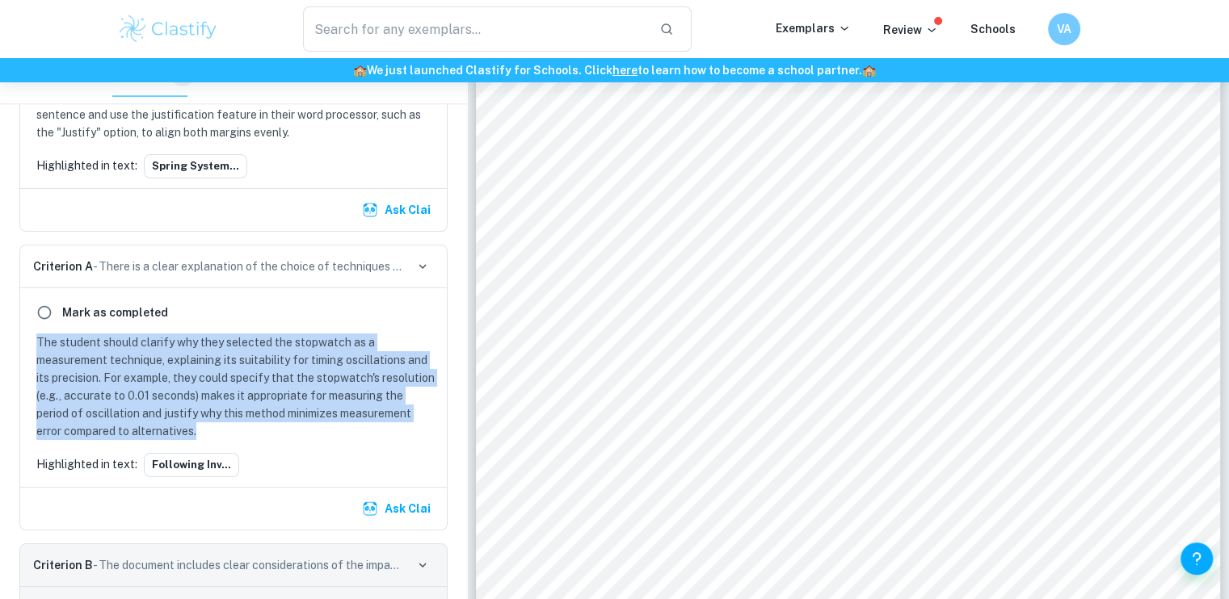
drag, startPoint x: 35, startPoint y: 332, endPoint x: 276, endPoint y: 428, distance: 260.0
click at [276, 428] on div "The student should clarify why they selected the stopwatch as a measurement tec…" at bounding box center [233, 387] width 407 height 107
copy p "The student should clarify why they selected the stopwatch as a measurement tec…"
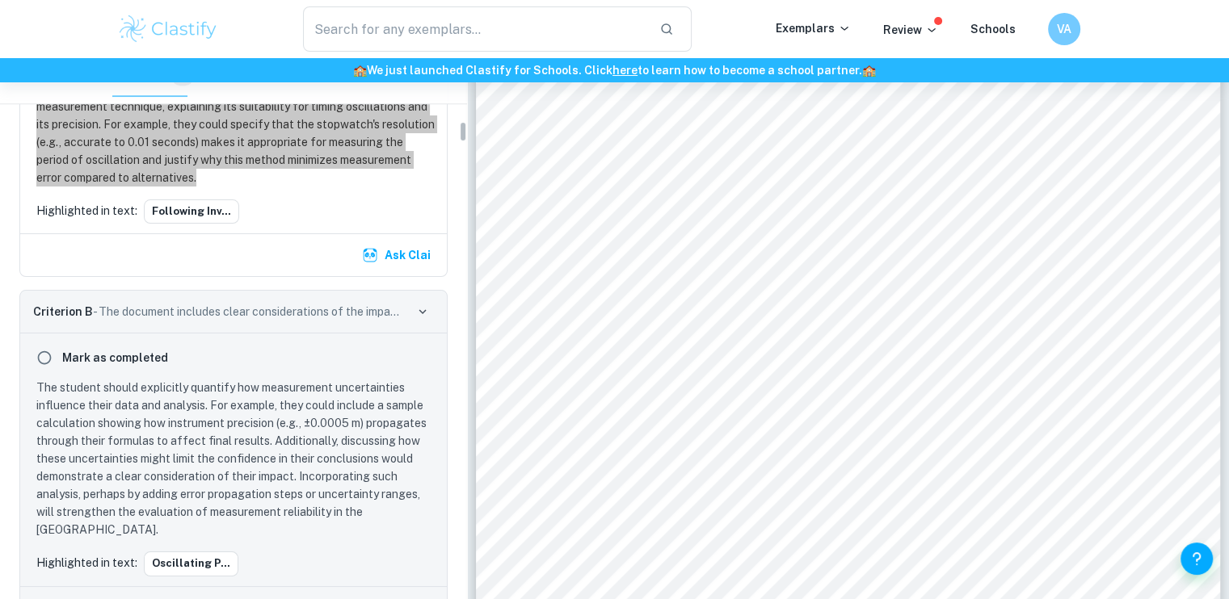
scroll to position [1618, 0]
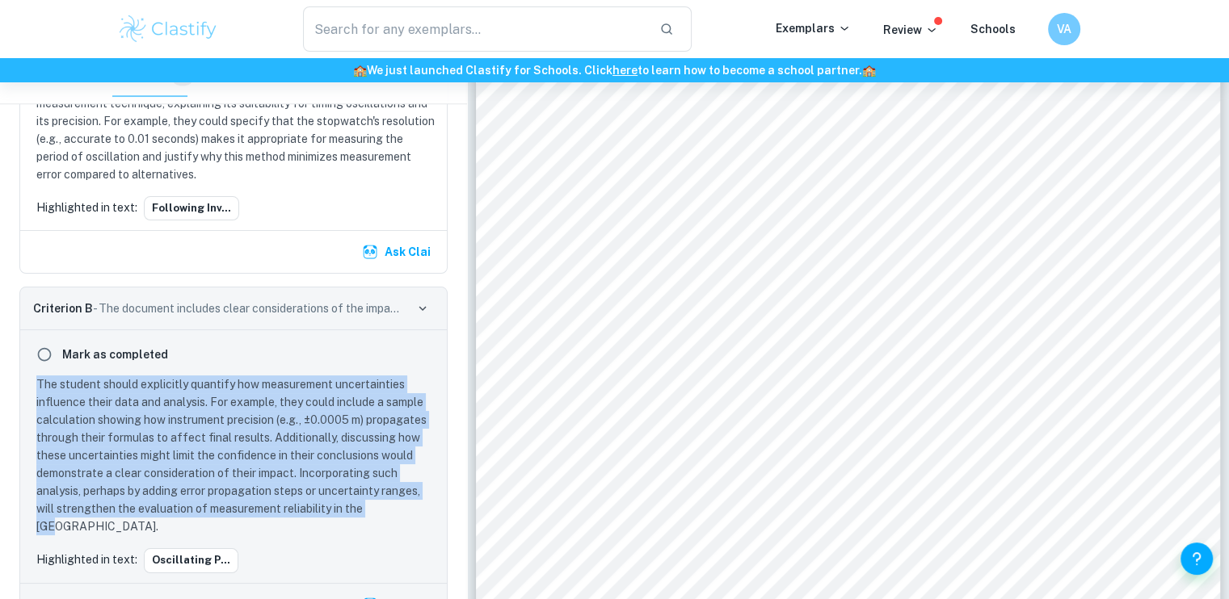
drag, startPoint x: 35, startPoint y: 376, endPoint x: 419, endPoint y: 503, distance: 404.4
click at [419, 503] on div "The student should explicitly quantify how measurement uncertainties influence …" at bounding box center [233, 456] width 407 height 160
copy p "The student should explicitly quantify how measurement uncertainties influence …"
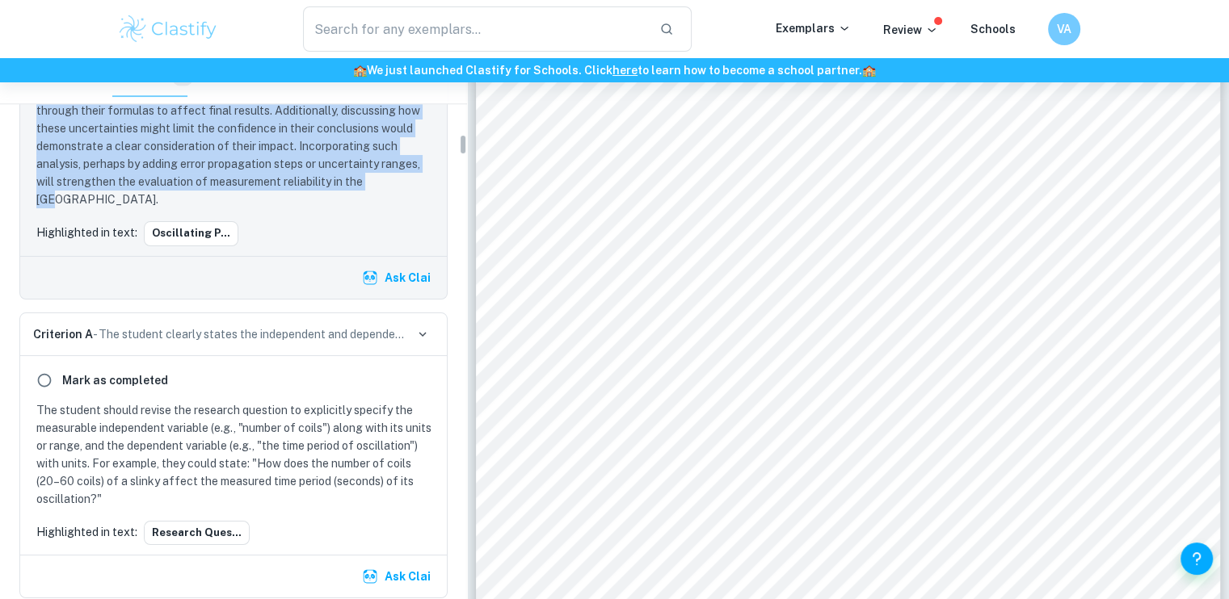
scroll to position [1945, 0]
click at [187, 522] on button "Research Ques..." at bounding box center [197, 534] width 106 height 24
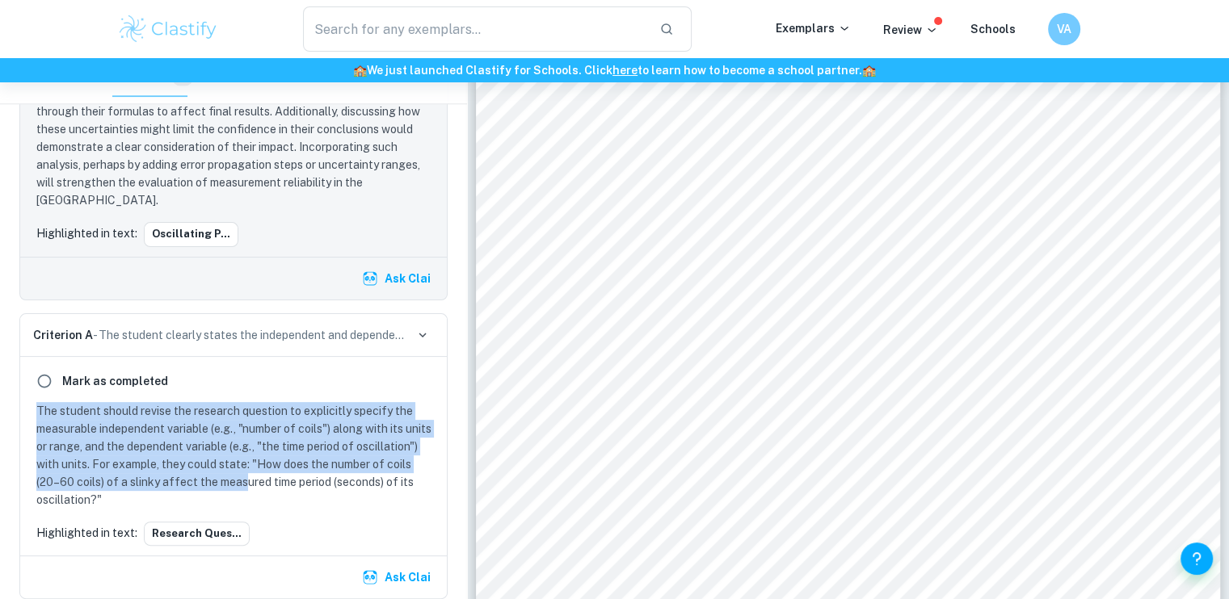
drag, startPoint x: 35, startPoint y: 387, endPoint x: 242, endPoint y: 460, distance: 220.0
click at [242, 460] on div "The student should revise the research question to explicitly specify the measu…" at bounding box center [233, 455] width 407 height 107
